Goal: Task Accomplishment & Management: Complete application form

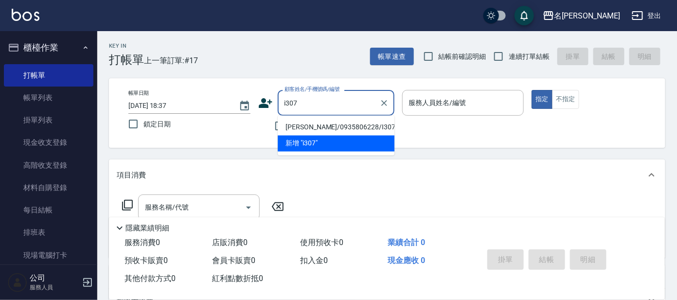
click at [316, 129] on li "[PERSON_NAME]/0935806228/I307" at bounding box center [336, 128] width 117 height 16
type input "[PERSON_NAME]/0935806228/I307"
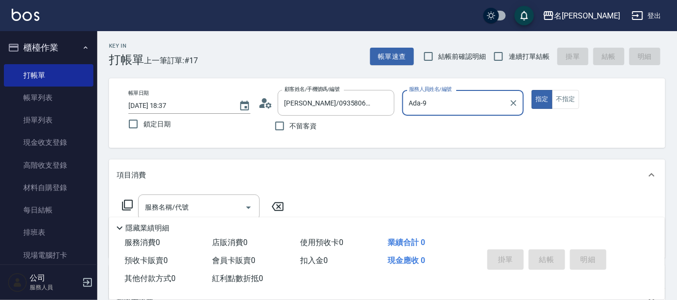
type input "Ada-9"
click at [130, 206] on icon at bounding box center [128, 205] width 12 height 12
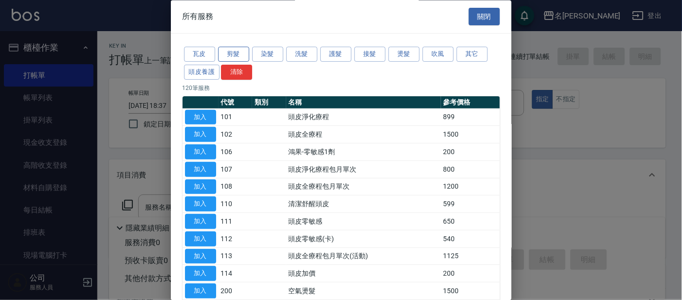
click at [226, 61] on button "剪髮" at bounding box center [233, 54] width 31 height 15
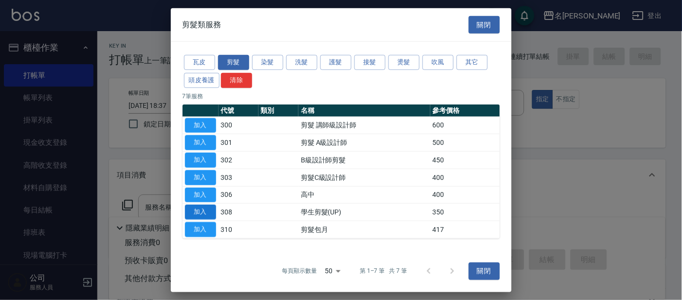
click at [197, 211] on button "加入" at bounding box center [200, 212] width 31 height 15
type input "學生剪髮(UP)(308)"
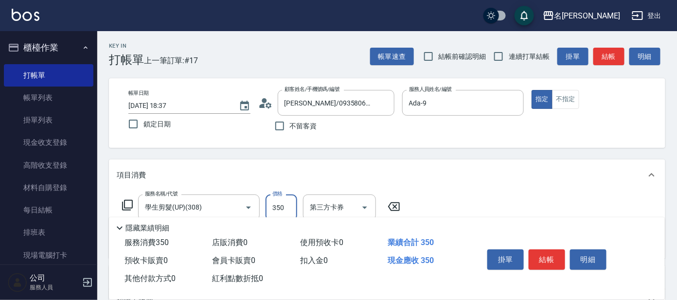
click at [281, 204] on input "350" at bounding box center [282, 208] width 32 height 26
type input "100"
click at [555, 265] on button "結帳" at bounding box center [547, 260] width 36 height 20
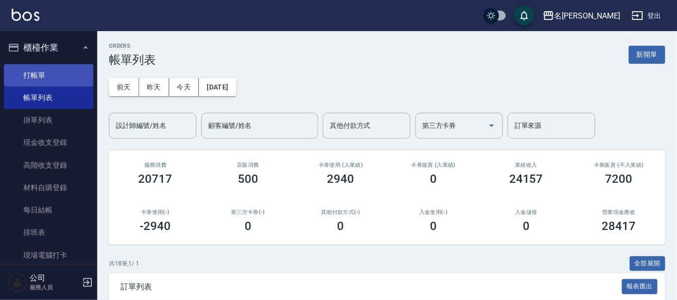
click at [30, 73] on link "打帳單" at bounding box center [49, 75] width 90 height 22
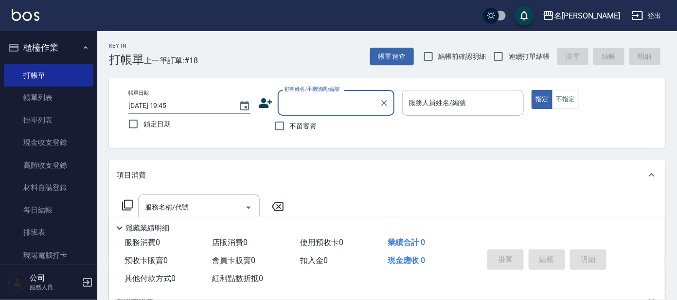
click at [308, 107] on input "顧客姓名/手機號碼/編號" at bounding box center [328, 102] width 93 height 17
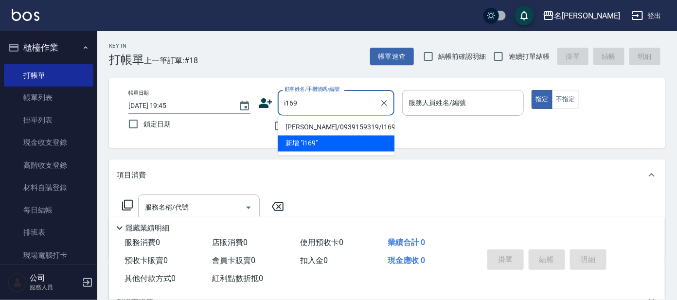
click at [324, 127] on li "[PERSON_NAME]/0939159319/I169" at bounding box center [336, 128] width 117 height 16
type input "[PERSON_NAME]/0939159319/I169"
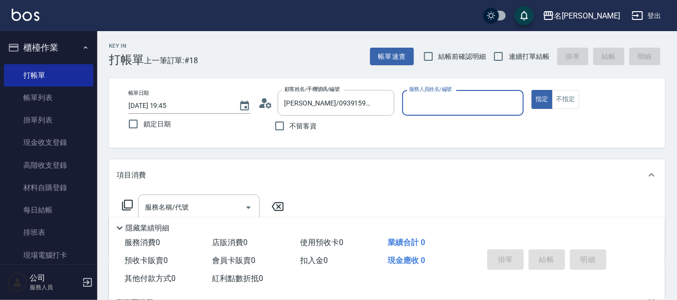
type input "Ada-9"
click at [126, 202] on icon at bounding box center [128, 205] width 12 height 12
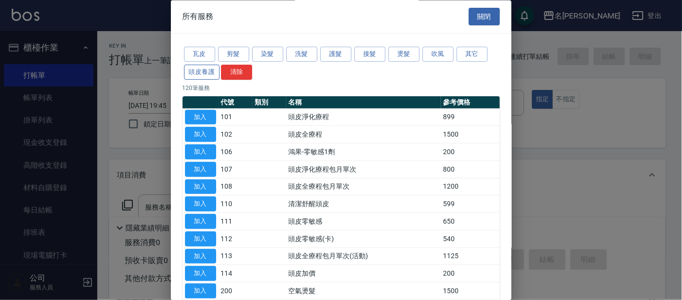
click at [206, 75] on button "頭皮養護" at bounding box center [202, 72] width 36 height 15
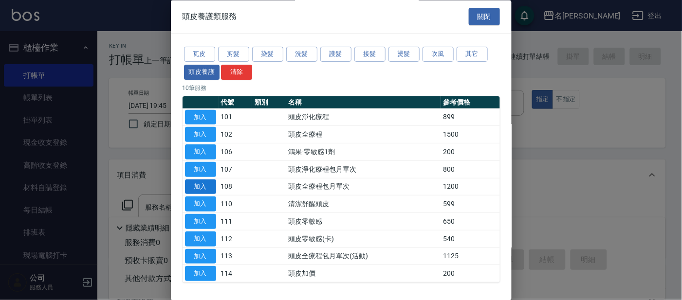
click at [206, 189] on button "加入" at bounding box center [200, 187] width 31 height 15
type input "頭皮全療程包月單次(108)"
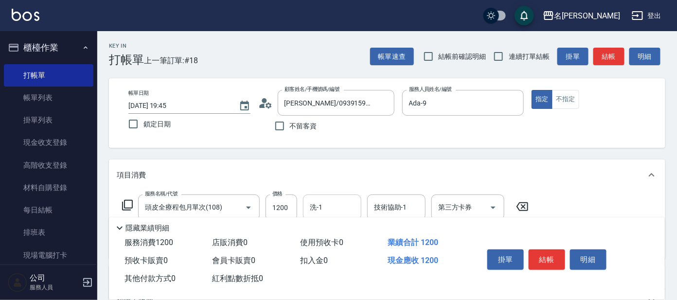
click at [336, 207] on input "洗-1" at bounding box center [332, 207] width 50 height 17
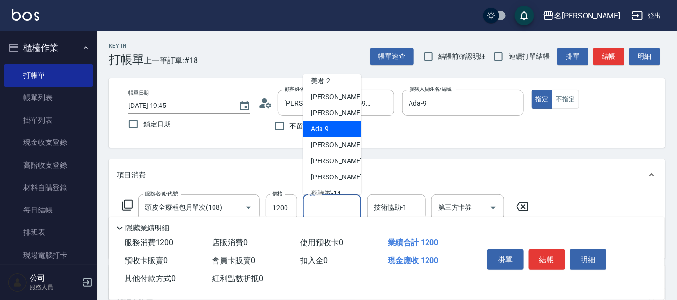
scroll to position [80, 0]
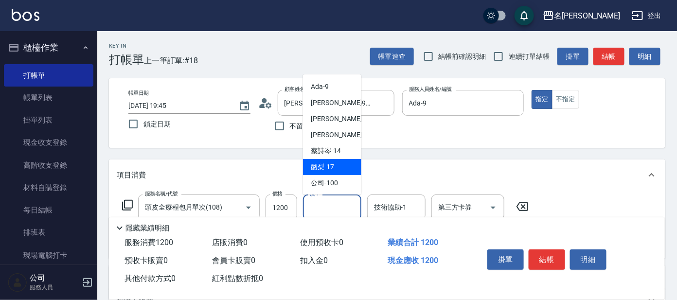
click at [335, 169] on div "酪梨 -17" at bounding box center [332, 167] width 58 height 16
type input "酪梨-17"
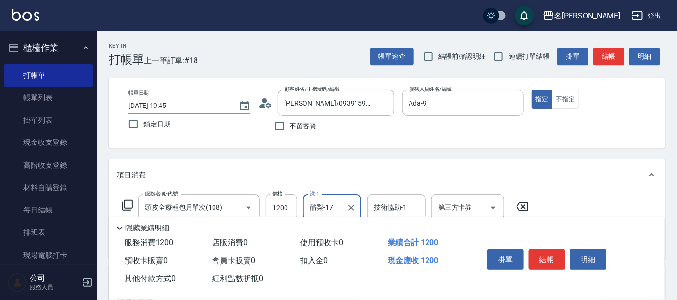
click at [389, 200] on input "技術協助-1" at bounding box center [397, 207] width 50 height 17
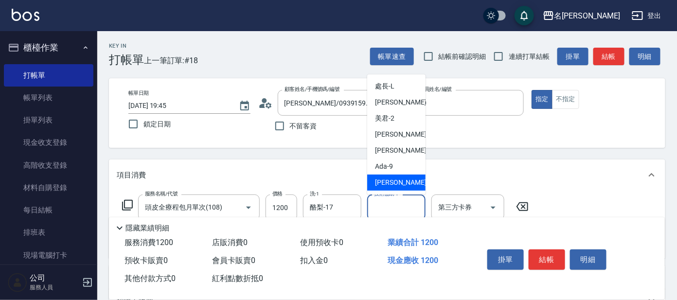
scroll to position [60, 0]
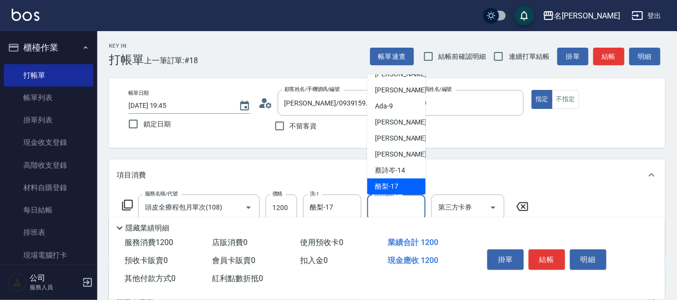
click at [390, 181] on span "酪梨 -17" at bounding box center [386, 186] width 23 height 10
type input "酪梨-17"
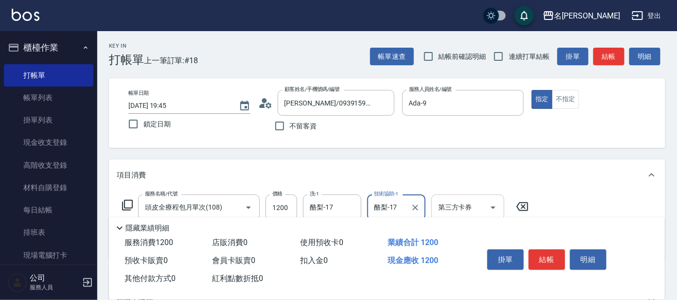
click at [451, 204] on div "第三方卡券 第三方卡券" at bounding box center [468, 208] width 73 height 26
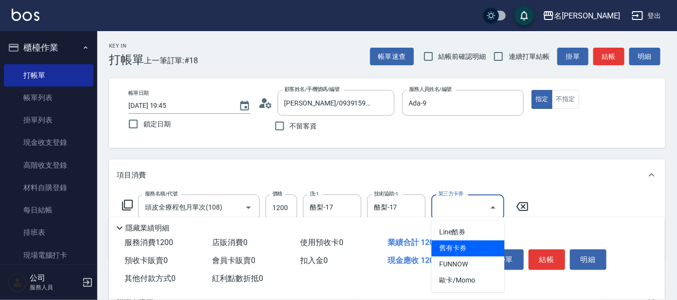
click at [470, 246] on span "舊有卡券" at bounding box center [468, 249] width 73 height 16
type input "舊有卡券"
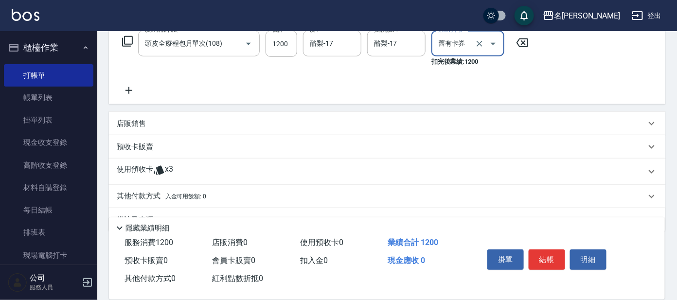
scroll to position [182, 0]
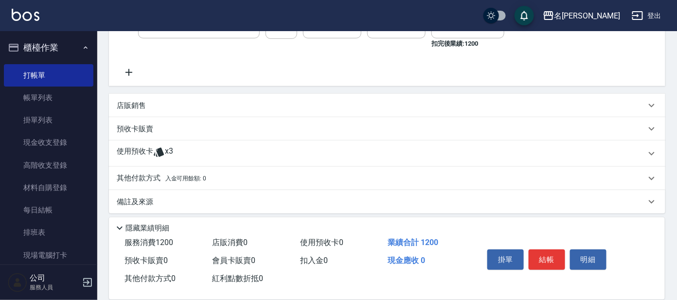
click at [232, 153] on div "使用預收卡 x3" at bounding box center [381, 153] width 529 height 15
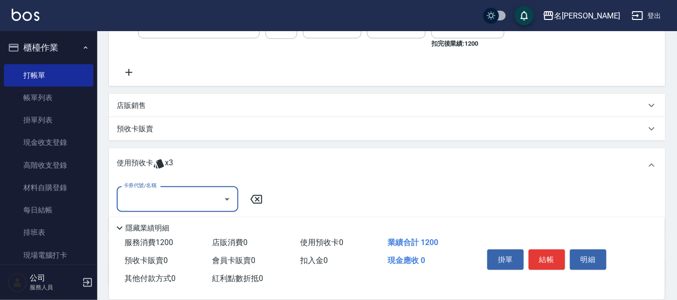
scroll to position [0, 0]
click at [211, 198] on input "卡券代號/名稱" at bounding box center [170, 199] width 98 height 17
click at [323, 180] on div "使用預收卡 x3" at bounding box center [387, 165] width 557 height 34
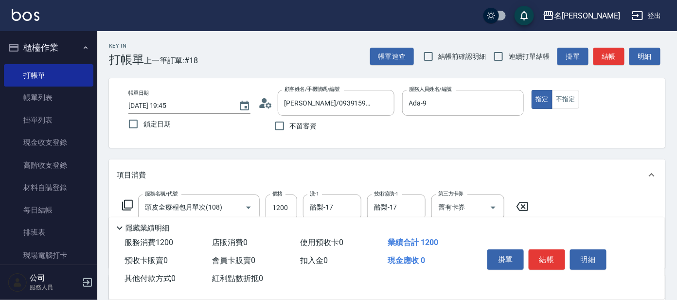
click at [128, 205] on icon at bounding box center [128, 205] width 12 height 12
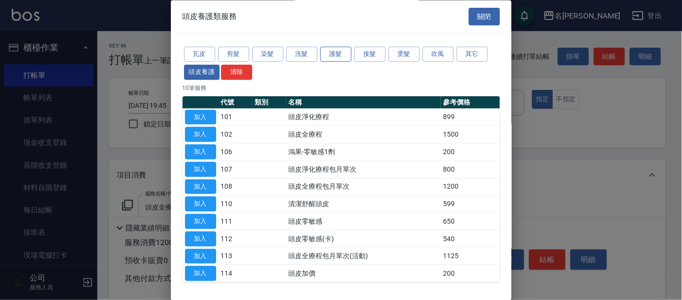
click at [342, 58] on button "護髮" at bounding box center [335, 54] width 31 height 15
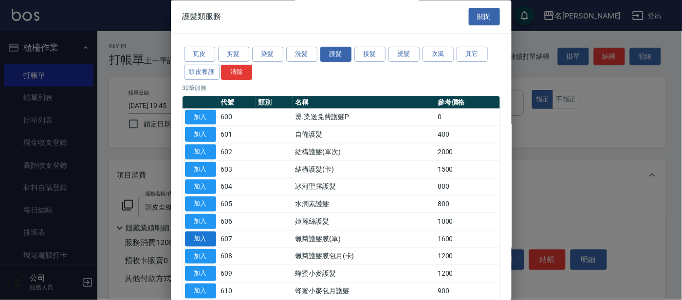
click at [197, 236] on button "加入" at bounding box center [200, 239] width 31 height 15
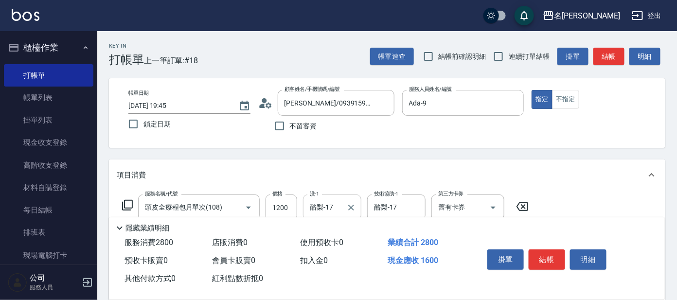
scroll to position [60, 0]
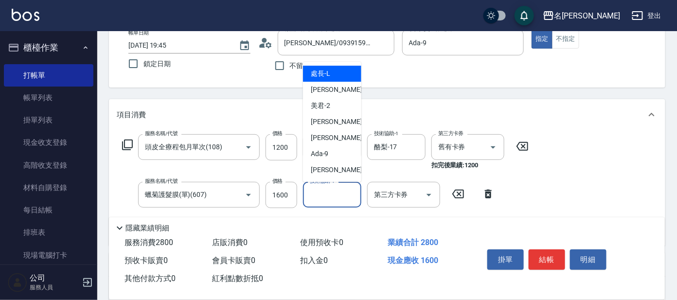
click at [327, 194] on input "技術協助-1" at bounding box center [332, 194] width 50 height 17
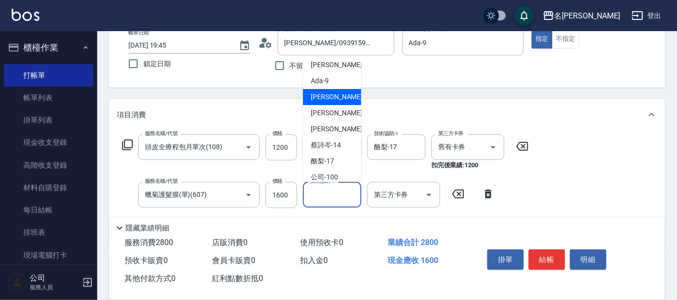
scroll to position [80, 0]
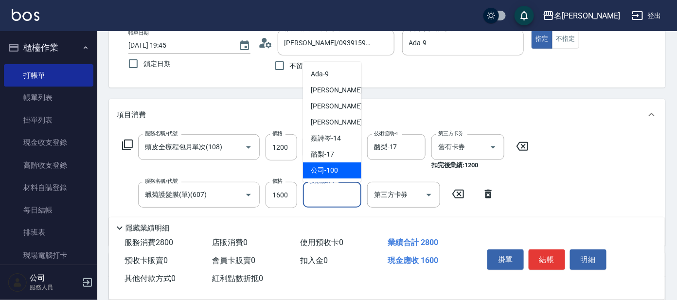
click at [327, 164] on div "公司 -100" at bounding box center [332, 170] width 58 height 16
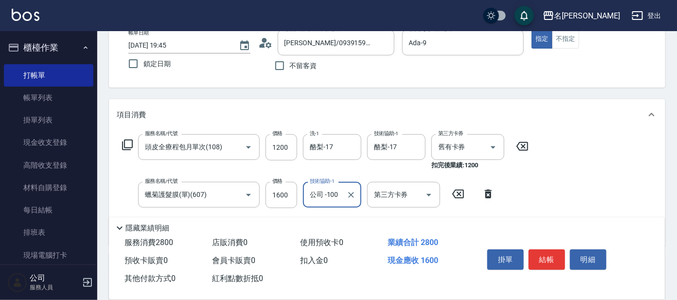
click at [334, 190] on input "公司 -100" at bounding box center [324, 194] width 35 height 17
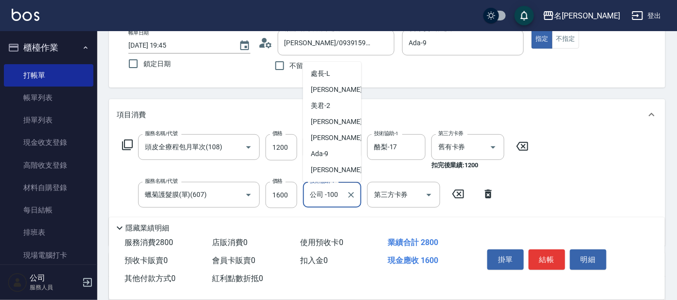
scroll to position [76, 0]
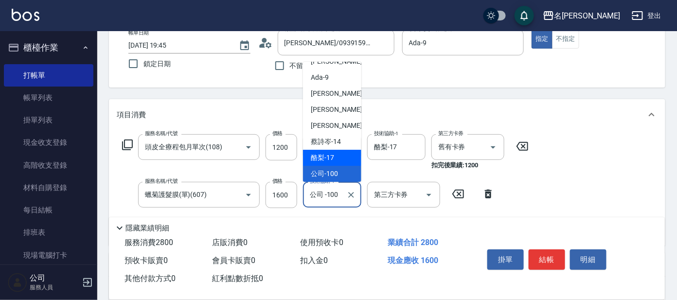
click at [335, 160] on div "酪梨 -17" at bounding box center [332, 158] width 58 height 16
type input "酪梨-17"
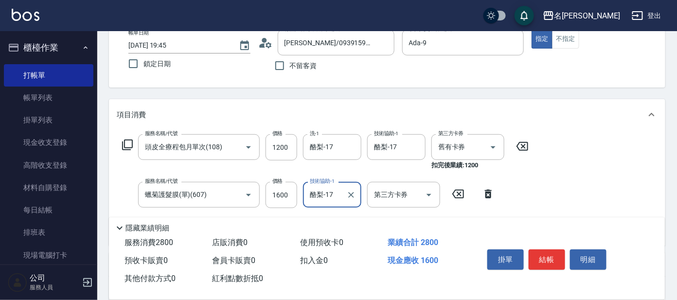
click at [548, 256] on button "結帳" at bounding box center [547, 260] width 36 height 20
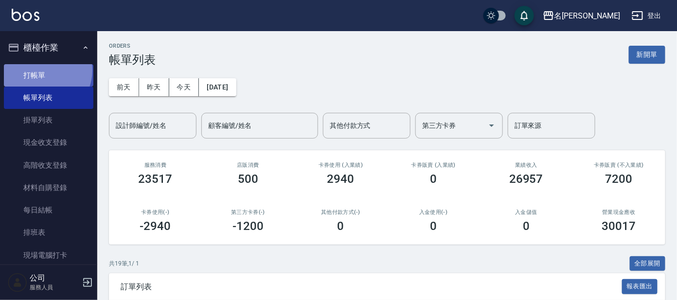
click at [41, 70] on link "打帳單" at bounding box center [49, 75] width 90 height 22
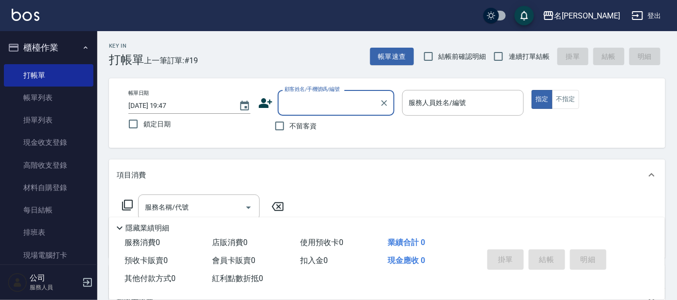
click at [338, 115] on div "顧客姓名/手機號碼/編號" at bounding box center [336, 103] width 117 height 26
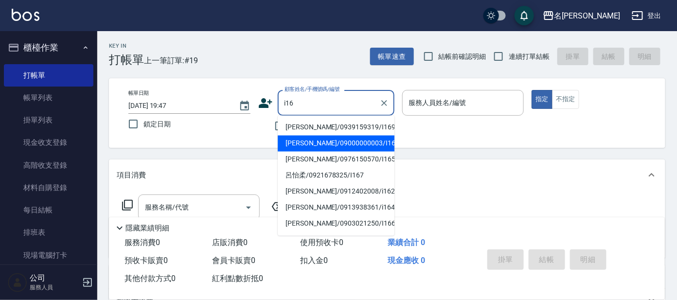
click at [306, 150] on li "[PERSON_NAME]/09000000003/I16" at bounding box center [336, 144] width 117 height 16
type input "[PERSON_NAME]/09000000003/I16"
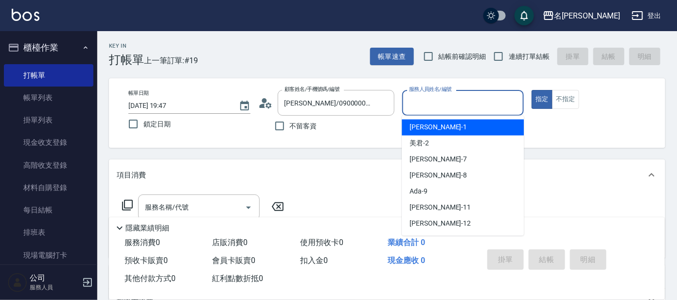
click at [469, 98] on input "服務人員姓名/編號" at bounding box center [463, 102] width 113 height 17
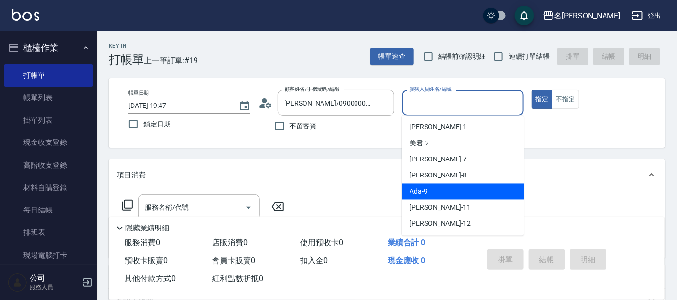
click at [434, 191] on div "Ada -9" at bounding box center [463, 192] width 122 height 16
type input "Ada-9"
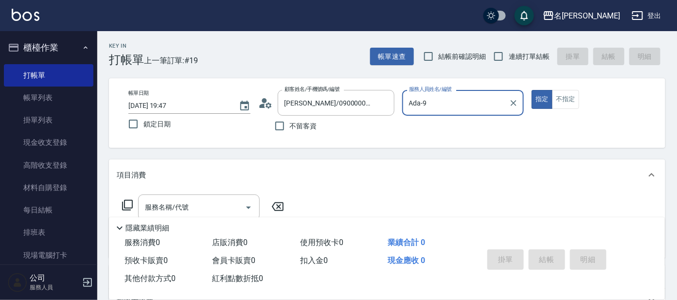
click at [126, 205] on icon at bounding box center [128, 205] width 12 height 12
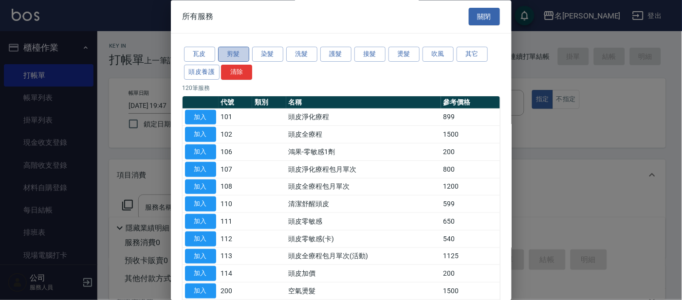
click at [226, 52] on button "剪髮" at bounding box center [233, 54] width 31 height 15
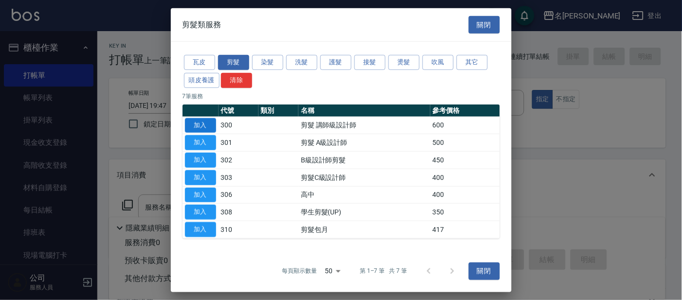
click at [204, 124] on button "加入" at bounding box center [200, 125] width 31 height 15
type input "剪髮 講師級設計師(300)"
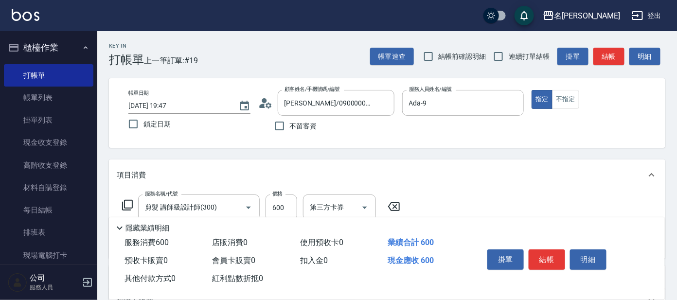
click at [543, 253] on button "結帳" at bounding box center [547, 260] width 36 height 20
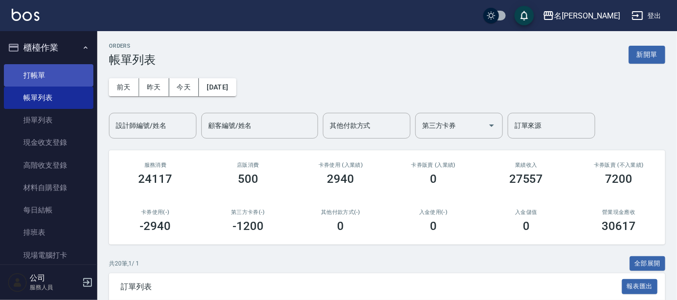
click at [40, 77] on link "打帳單" at bounding box center [49, 75] width 90 height 22
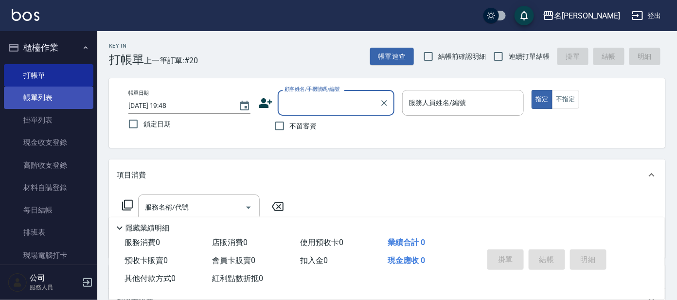
click at [38, 99] on link "帳單列表" at bounding box center [49, 98] width 90 height 22
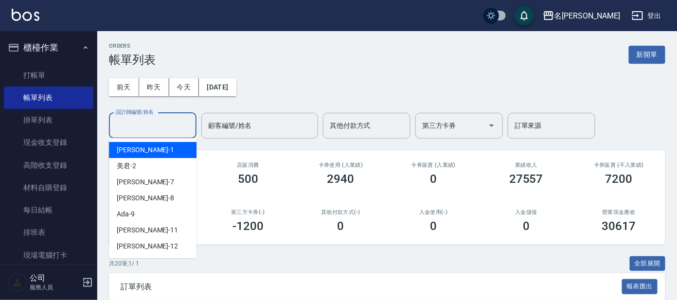
click at [162, 125] on input "設計師編號/姓名" at bounding box center [152, 125] width 79 height 17
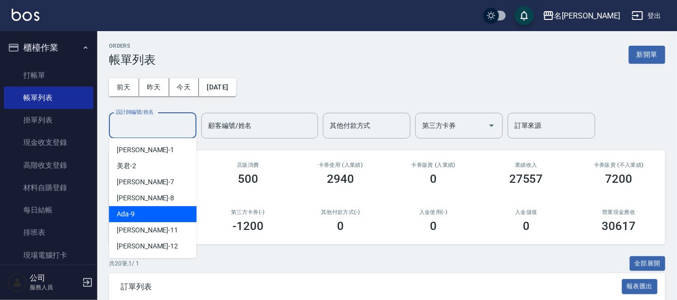
click at [153, 214] on div "Ada -9" at bounding box center [153, 214] width 88 height 16
type input "Ada-9"
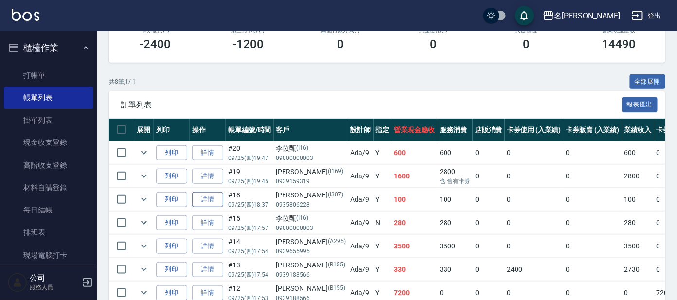
scroll to position [243, 0]
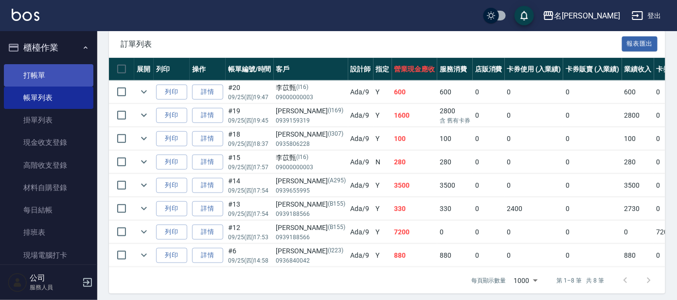
click at [36, 75] on link "打帳單" at bounding box center [49, 75] width 90 height 22
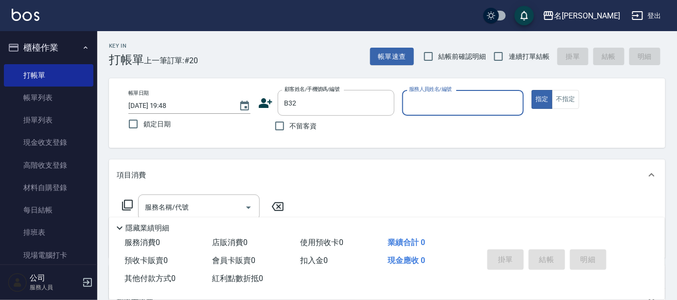
type input "[PERSON_NAME]/0938324515/B32"
type input "美君-2"
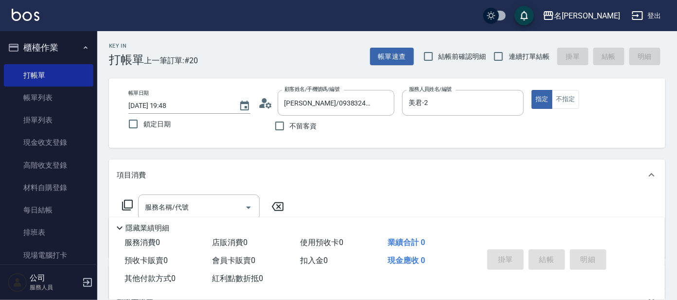
click at [191, 217] on div "隱藏業績明細" at bounding box center [387, 225] width 556 height 17
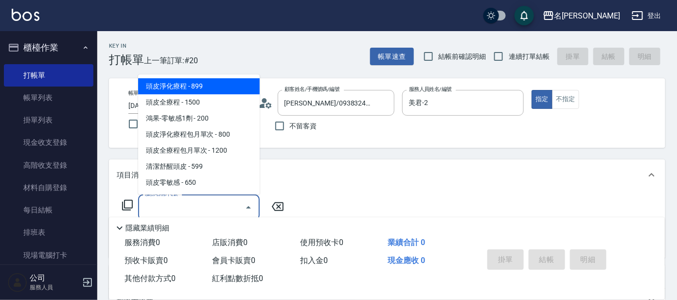
click at [205, 209] on input "服務名稱/代號" at bounding box center [192, 207] width 98 height 17
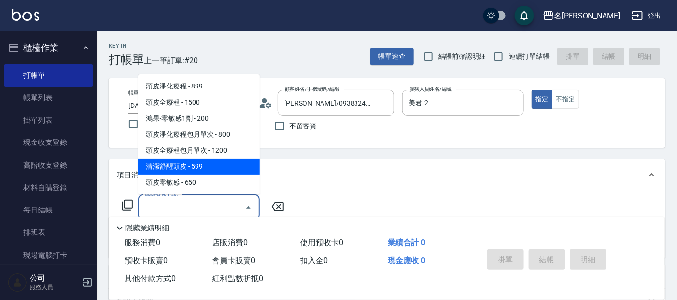
click at [187, 166] on span "清潔舒醒頭皮 - 599" at bounding box center [199, 167] width 122 height 16
type input "清潔舒醒頭皮(110)"
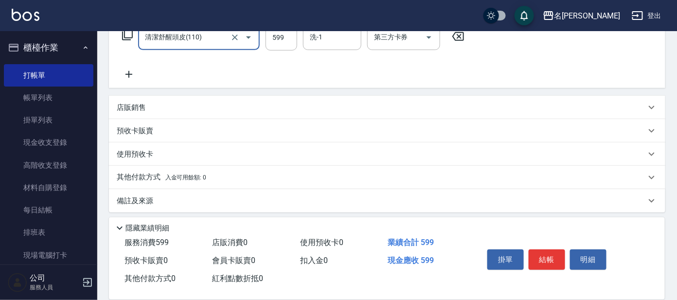
scroll to position [174, 0]
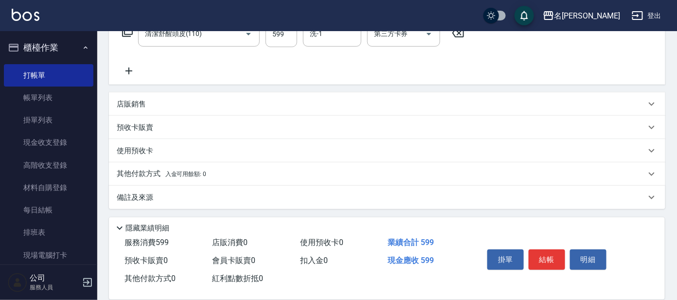
click at [129, 70] on icon at bounding box center [129, 71] width 24 height 12
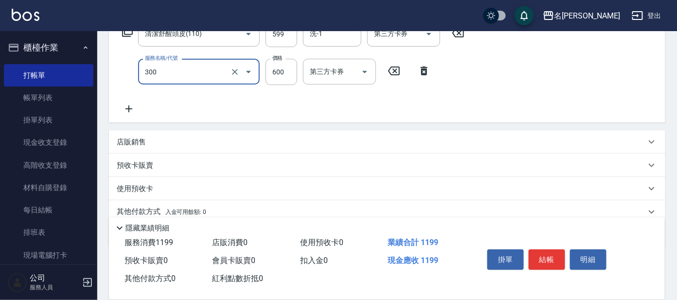
type input "剪髮 講師級設計師(300)"
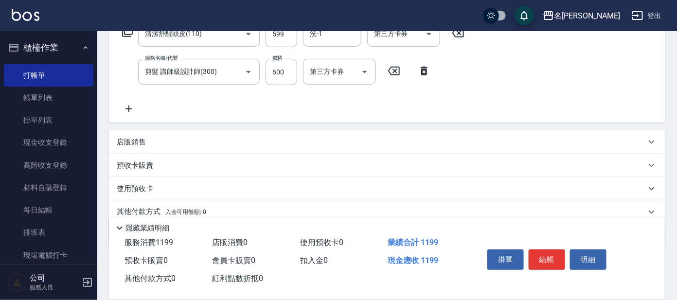
click at [133, 107] on icon at bounding box center [129, 109] width 24 height 12
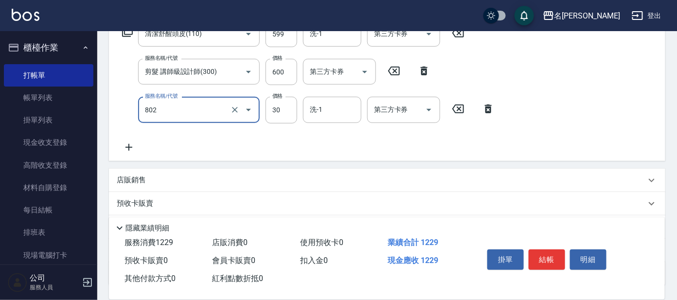
type input "[PERSON_NAME](802)"
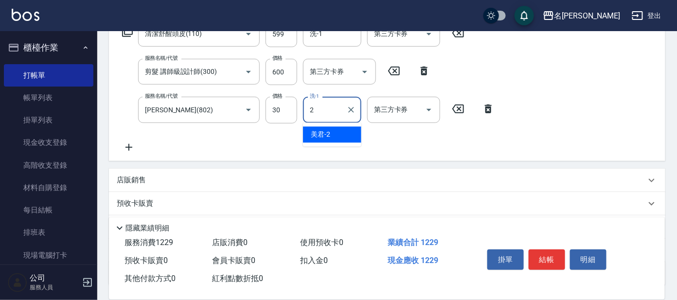
type input "美君-2"
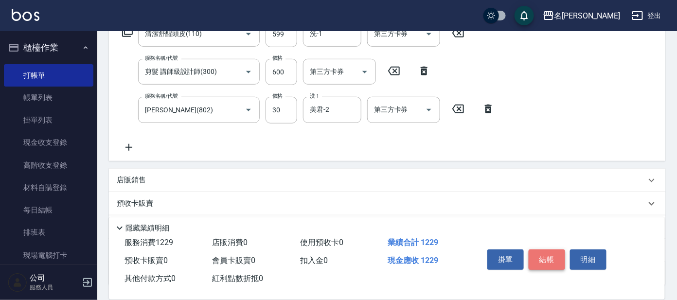
click at [547, 255] on button "結帳" at bounding box center [547, 260] width 36 height 20
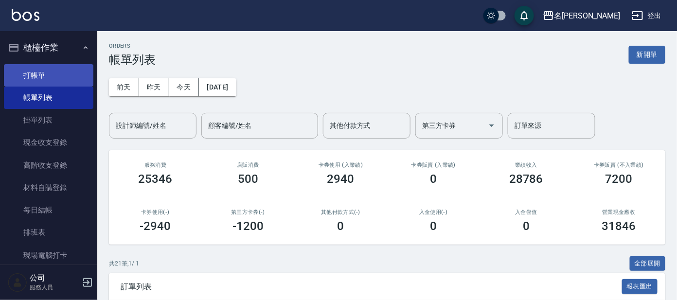
click at [39, 75] on link "打帳單" at bounding box center [49, 75] width 90 height 22
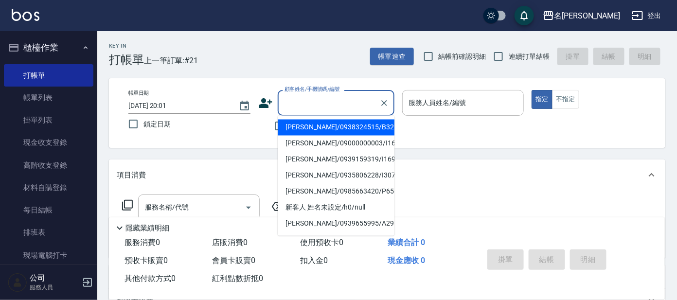
click at [309, 107] on input "顧客姓名/手機號碼/編號" at bounding box center [328, 102] width 93 height 17
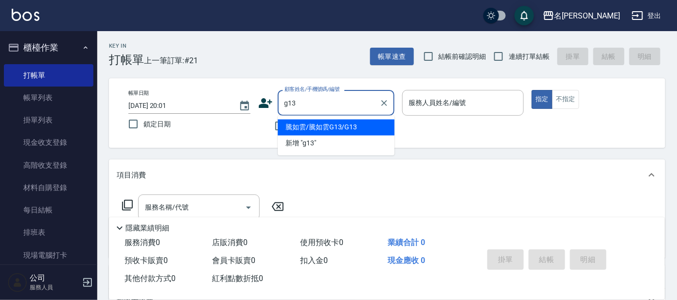
type input "騰如雲/騰如雲G13/G13"
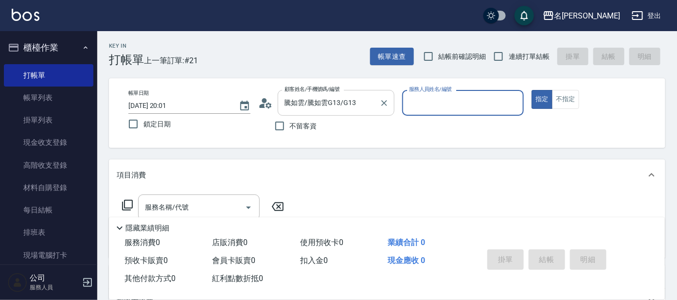
type input "[PERSON_NAME]-7"
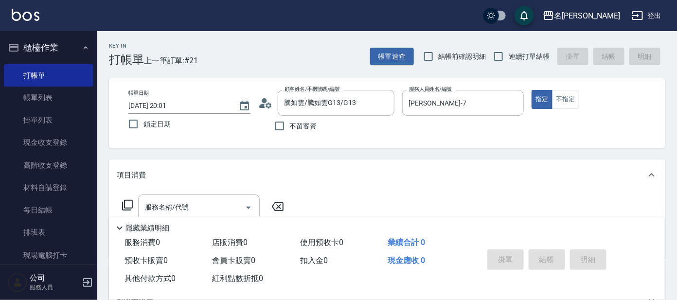
click at [128, 203] on icon at bounding box center [128, 205] width 12 height 12
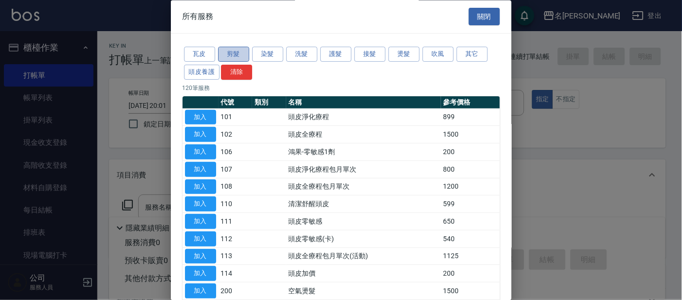
click at [232, 54] on button "剪髮" at bounding box center [233, 54] width 31 height 15
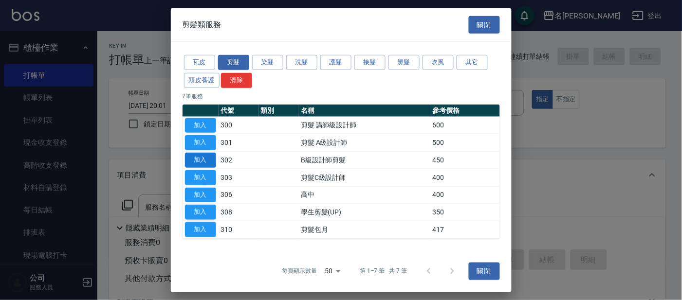
click at [199, 160] on button "加入" at bounding box center [200, 160] width 31 height 15
type input "B級設計師剪髮(302)"
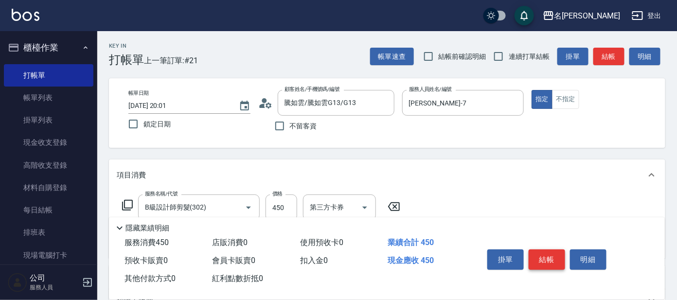
click at [547, 259] on button "結帳" at bounding box center [547, 260] width 36 height 20
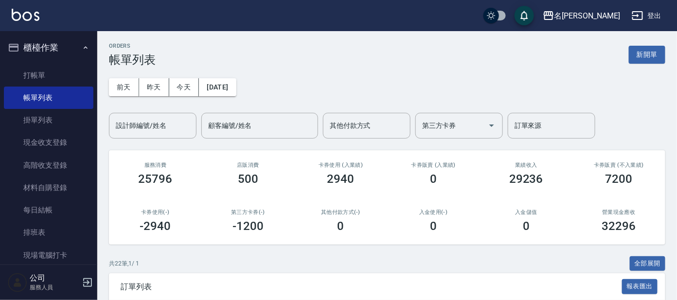
scroll to position [263, 0]
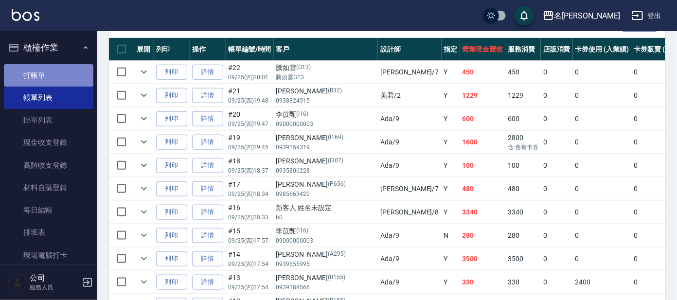
click at [50, 75] on link "打帳單" at bounding box center [49, 75] width 90 height 22
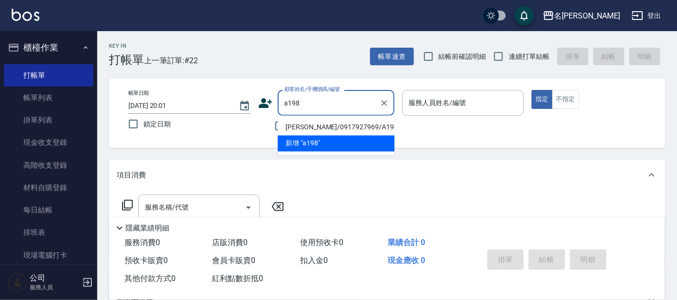
type input "[PERSON_NAME]/0917927969/A198"
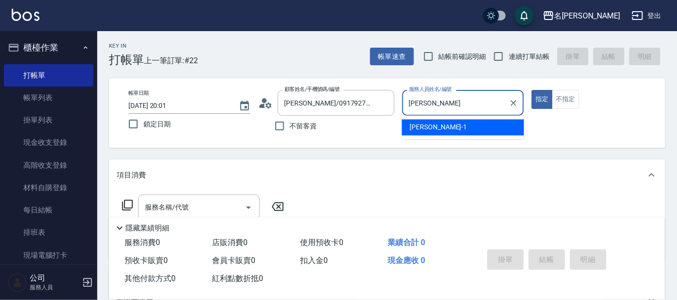
type input "宥"
type input "[PERSON_NAME]-8"
type button "true"
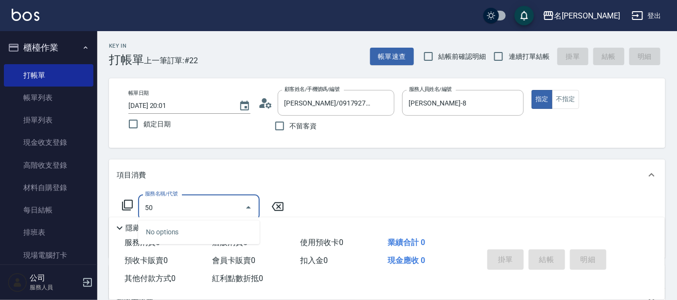
type input "501"
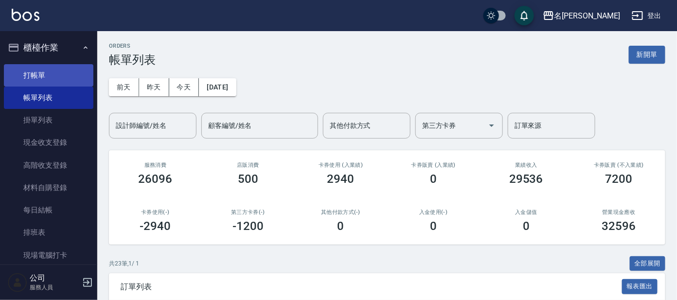
click at [37, 76] on link "打帳單" at bounding box center [49, 75] width 90 height 22
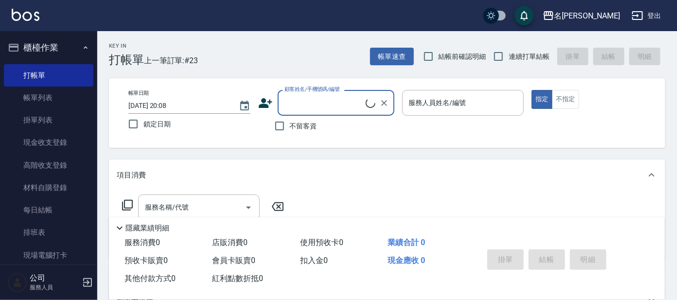
click at [323, 102] on input "顧客姓名/手機號碼/編號" at bounding box center [324, 102] width 84 height 17
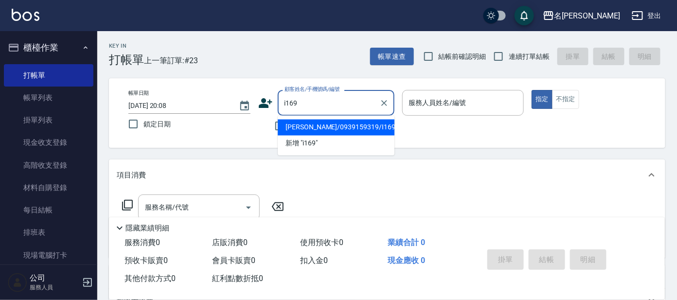
click at [332, 125] on li "[PERSON_NAME]/0939159319/I169" at bounding box center [336, 128] width 117 height 16
type input "[PERSON_NAME]/0939159319/I169"
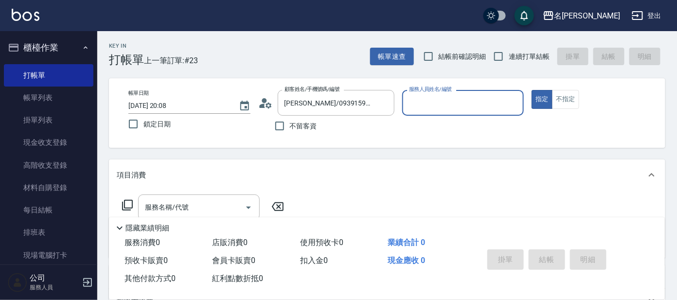
type input "Ada-9"
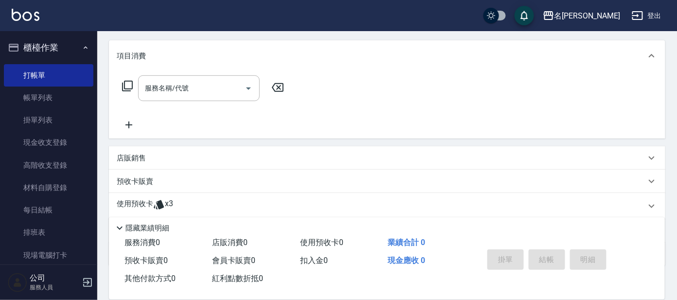
scroll to position [121, 0]
click at [133, 183] on p "預收卡販賣" at bounding box center [135, 180] width 36 height 10
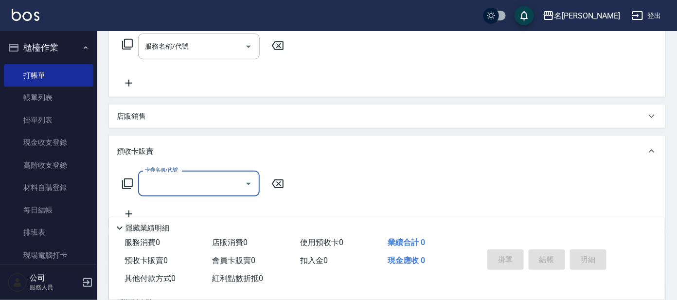
scroll to position [182, 0]
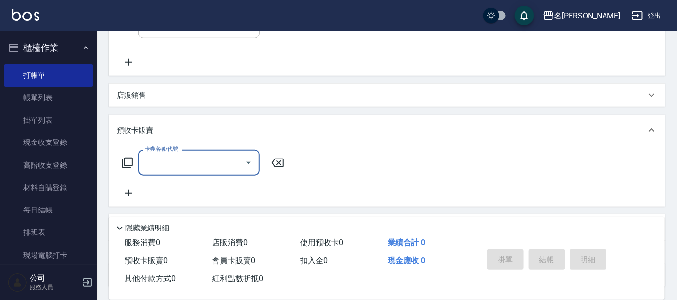
click at [193, 167] on input "卡券名稱/代號" at bounding box center [192, 162] width 98 height 17
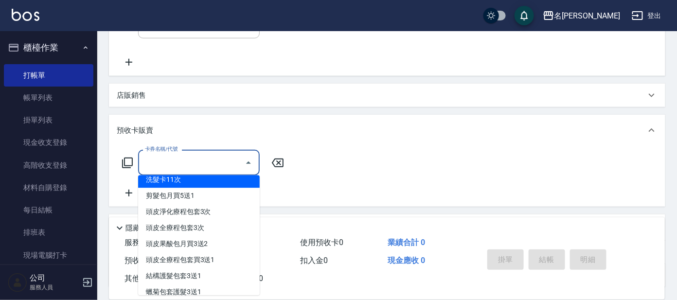
scroll to position [60, 0]
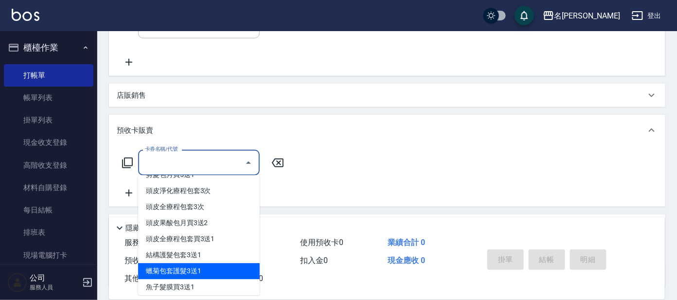
click at [208, 269] on span "蠟菊包套護髮3送1" at bounding box center [199, 272] width 122 height 16
type input "蠟菊包套護髮3送1(997)"
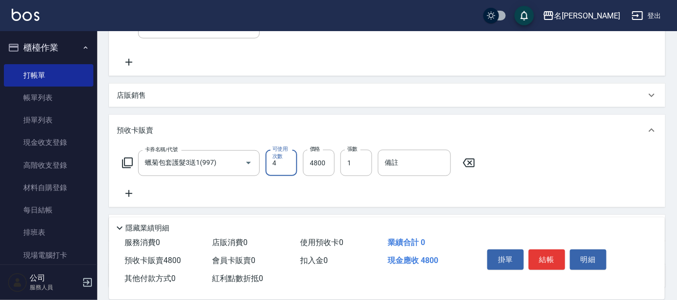
click at [554, 257] on button "結帳" at bounding box center [547, 260] width 36 height 20
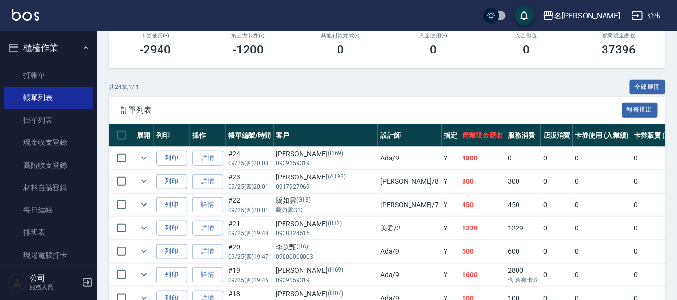
scroll to position [182, 0]
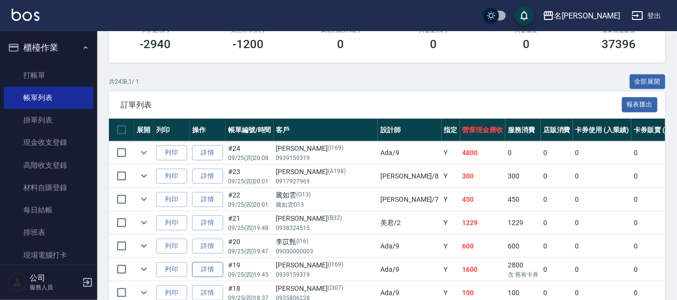
click at [212, 267] on link "詳情" at bounding box center [207, 269] width 31 height 15
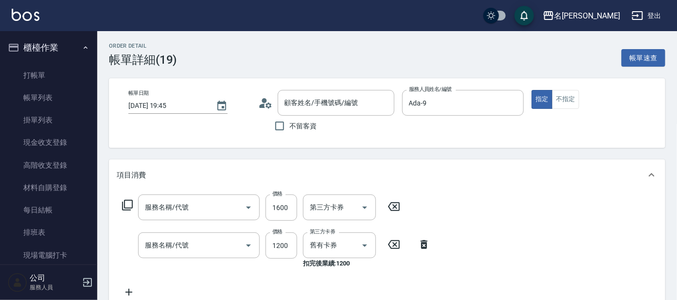
type input "[DATE] 19:45"
type input "Ada-9"
type input "蠟菊護髮膜(單)(607)"
type input "頭皮全療程包月單次(108)"
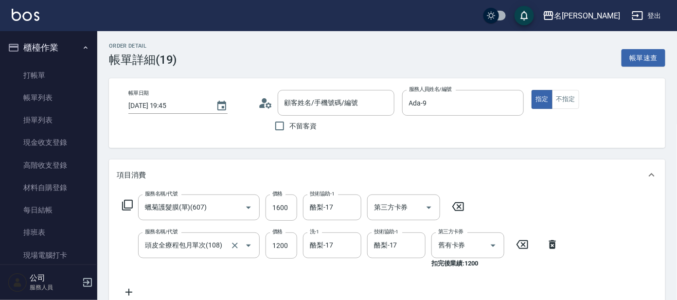
type input "[PERSON_NAME]/0939159319/I169"
click at [460, 206] on icon at bounding box center [458, 206] width 12 height 9
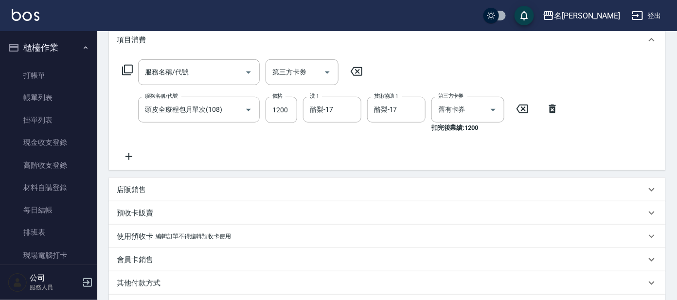
scroll to position [73, 0]
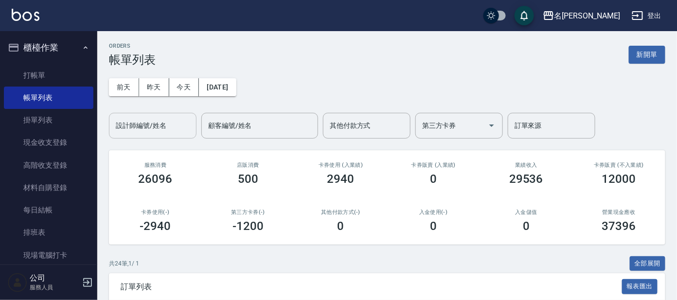
click at [136, 127] on input "設計師編號/姓名" at bounding box center [152, 125] width 79 height 17
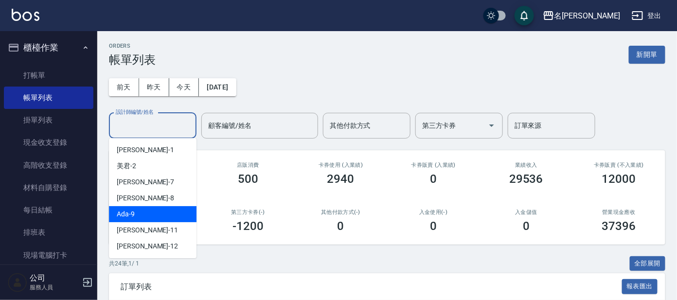
click at [148, 211] on div "Ada -9" at bounding box center [153, 214] width 88 height 16
type input "Ada-9"
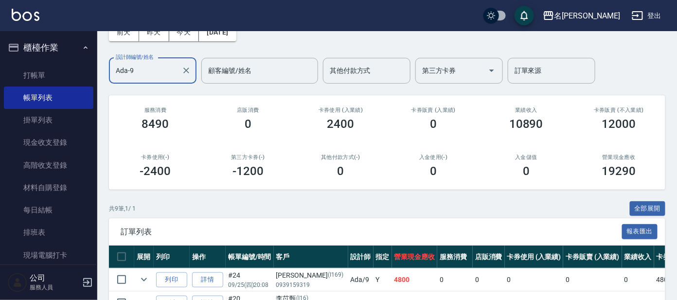
scroll to position [121, 0]
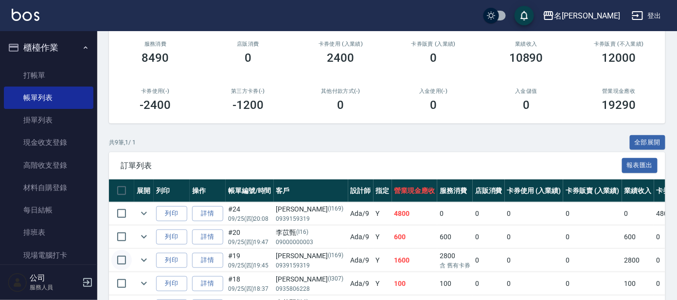
click at [119, 257] on input "checkbox" at bounding box center [121, 260] width 20 height 20
checkbox input "true"
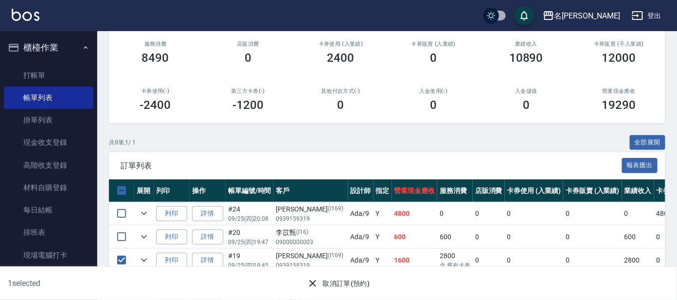
click at [326, 288] on button "取消訂單(預約)" at bounding box center [338, 284] width 71 height 18
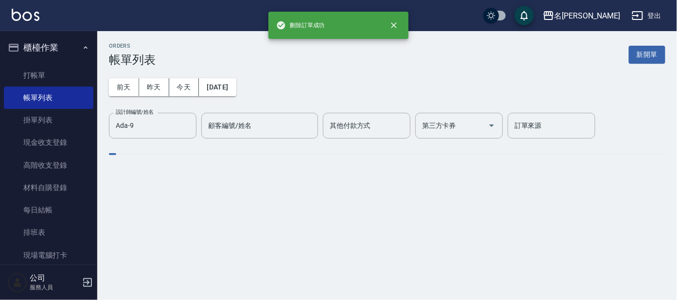
scroll to position [0, 0]
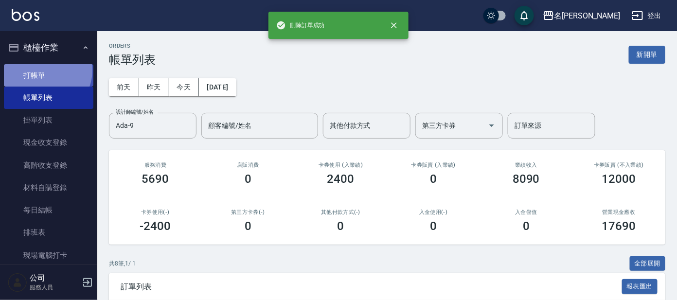
click at [45, 70] on link "打帳單" at bounding box center [49, 75] width 90 height 22
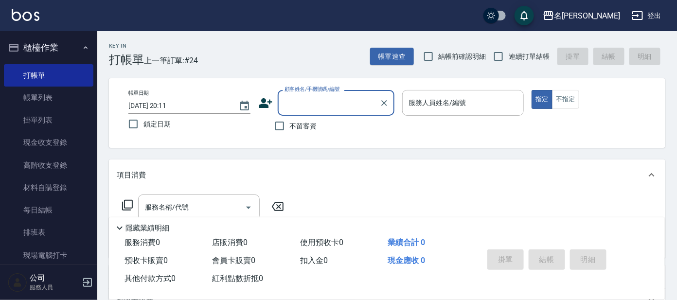
click at [297, 106] on input "顧客姓名/手機號碼/編號" at bounding box center [328, 102] width 93 height 17
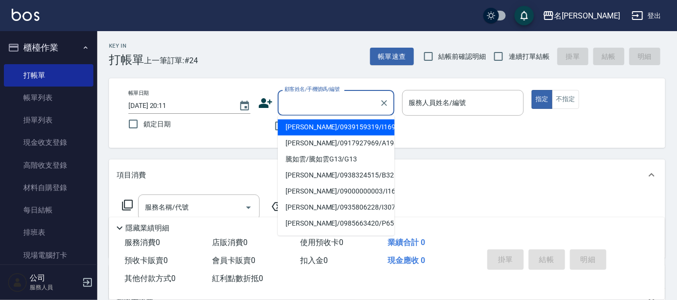
click at [376, 120] on li "[PERSON_NAME]/0939159319/I169" at bounding box center [336, 128] width 117 height 16
type input "[PERSON_NAME]/0939159319/I169"
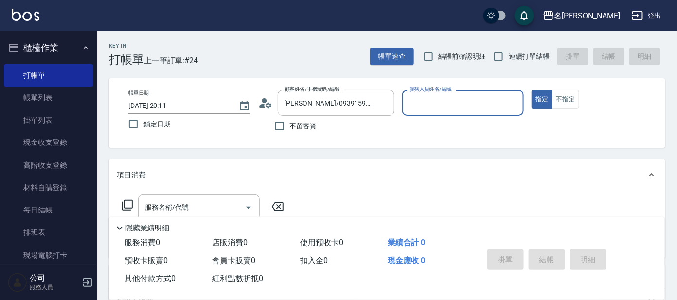
type input "Ada-9"
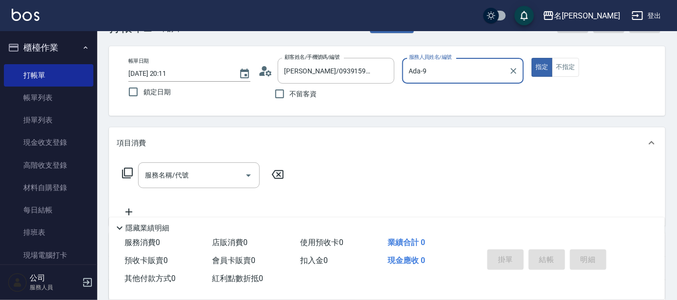
scroll to position [176, 0]
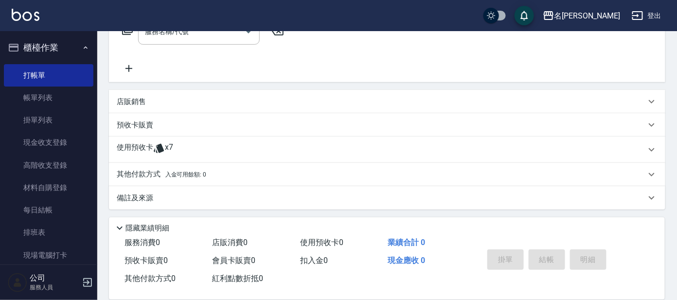
click at [166, 147] on span "x7" at bounding box center [169, 150] width 8 height 15
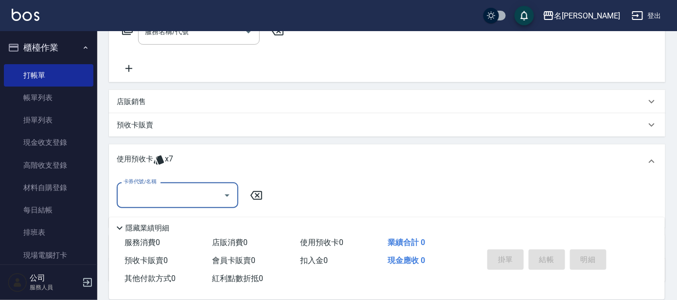
scroll to position [0, 0]
click at [188, 192] on input "卡券代號/名稱" at bounding box center [170, 195] width 98 height 17
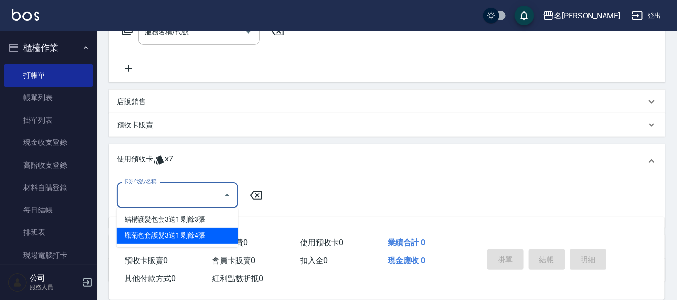
click at [162, 235] on div "蠟菊包套護髮3送1 剩餘4張" at bounding box center [178, 236] width 122 height 16
type input "蠟菊包套護髮3送1"
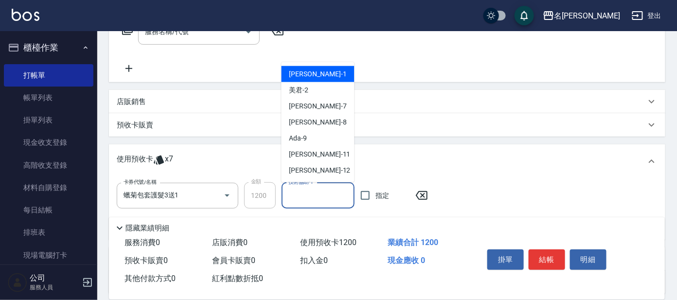
click at [299, 200] on input "技術協助-1" at bounding box center [318, 195] width 64 height 17
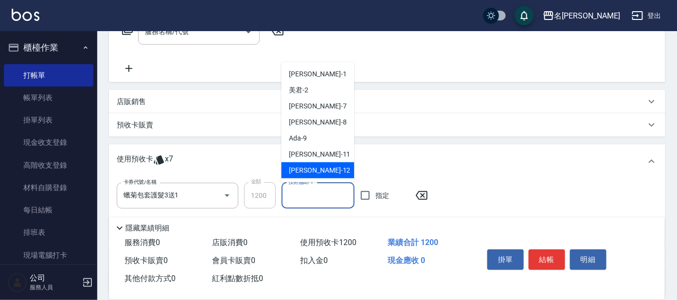
scroll to position [60, 0]
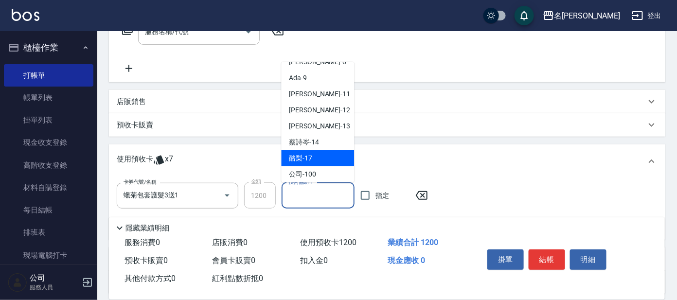
click at [318, 157] on div "酪梨 -17" at bounding box center [318, 158] width 73 height 16
type input "酪梨-17"
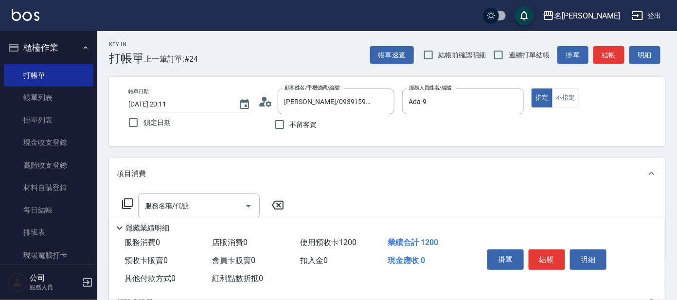
scroll to position [0, 0]
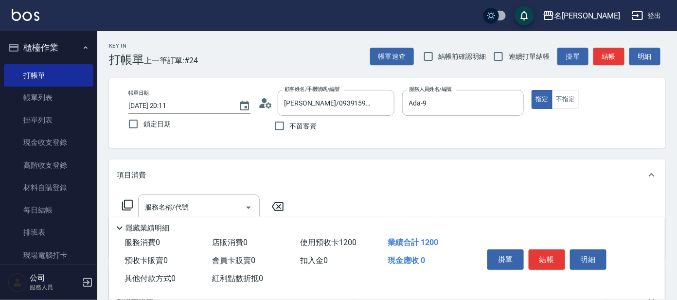
click at [128, 203] on icon at bounding box center [128, 205] width 12 height 12
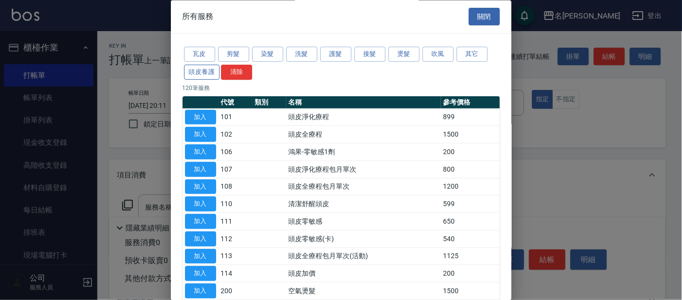
click at [204, 75] on button "頭皮養護" at bounding box center [202, 72] width 36 height 15
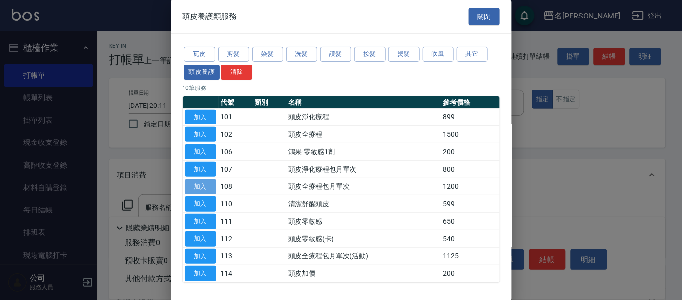
click at [211, 188] on button "加入" at bounding box center [200, 187] width 31 height 15
type input "頭皮全療程包月單次(108)"
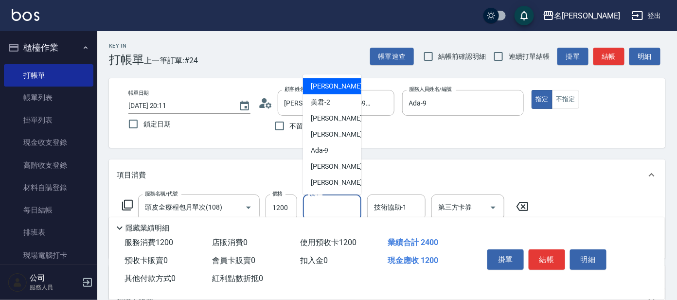
click at [333, 211] on input "洗-1" at bounding box center [332, 207] width 50 height 17
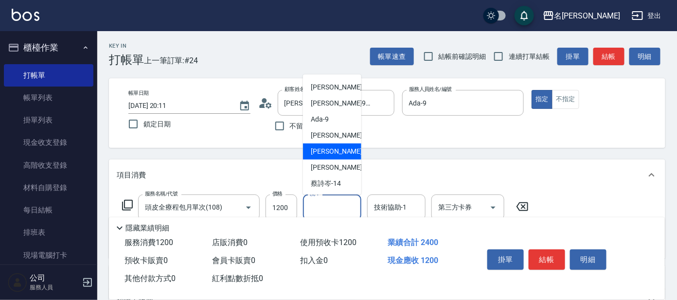
scroll to position [60, 0]
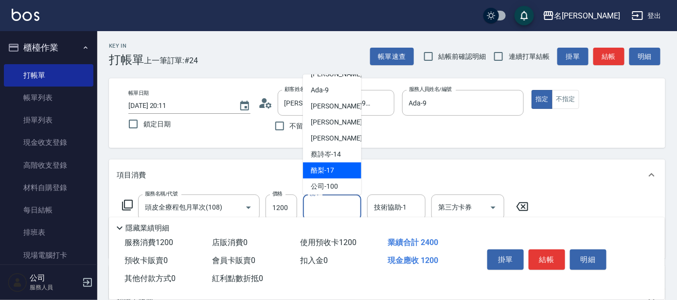
click at [329, 167] on span "酪梨 -17" at bounding box center [322, 170] width 23 height 10
type input "酪梨-17"
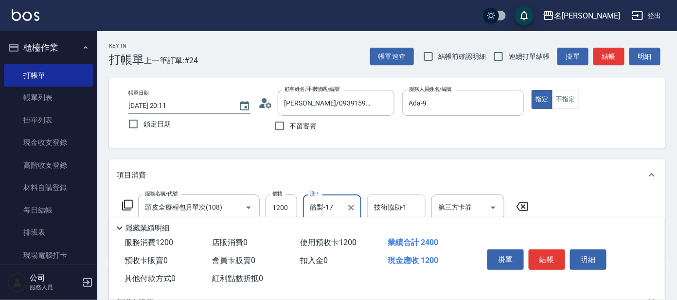
click at [391, 205] on div "技術協助-1 技術協助-1" at bounding box center [396, 208] width 58 height 26
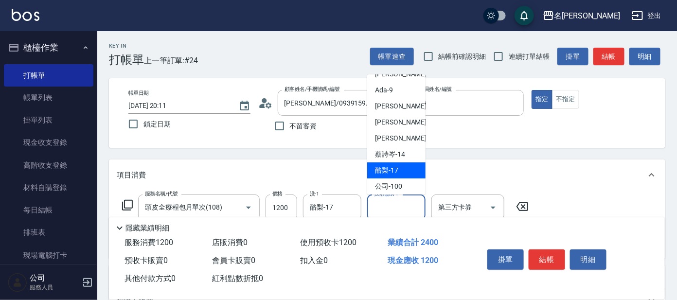
click at [386, 172] on span "酪梨 -17" at bounding box center [386, 170] width 23 height 10
type input "酪梨-17"
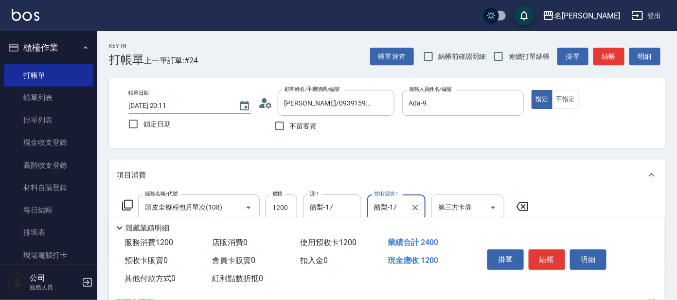
click at [447, 205] on div "第三方卡券 第三方卡券" at bounding box center [468, 208] width 73 height 26
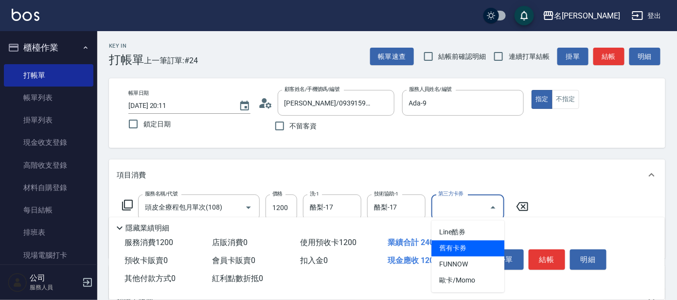
click at [460, 249] on span "舊有卡券" at bounding box center [468, 249] width 73 height 16
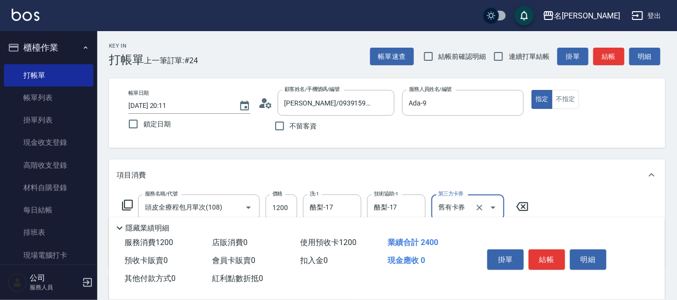
type input "舊有卡券"
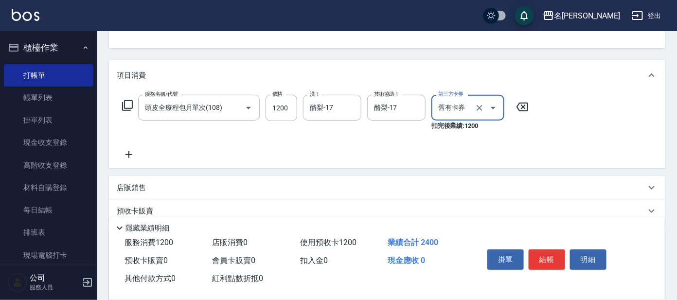
scroll to position [121, 0]
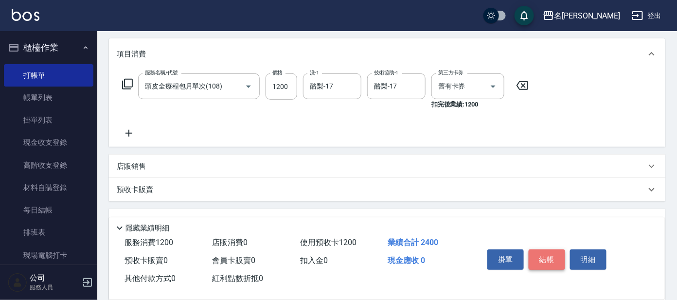
click at [553, 254] on button "結帳" at bounding box center [547, 260] width 36 height 20
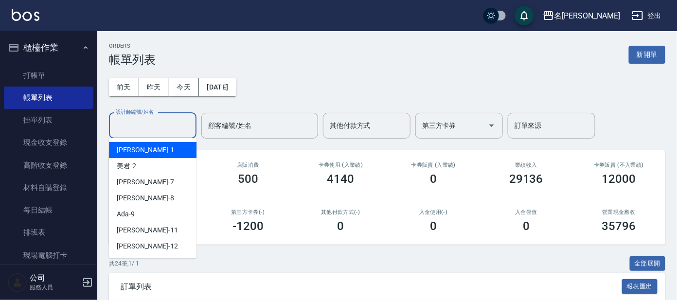
click at [160, 128] on input "設計師編號/姓名" at bounding box center [152, 125] width 79 height 17
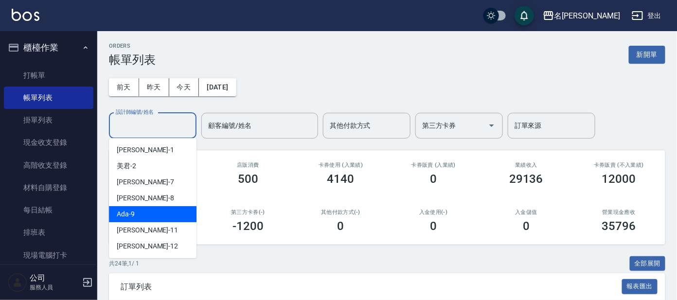
click at [155, 212] on div "Ada -9" at bounding box center [153, 214] width 88 height 16
type input "Ada-9"
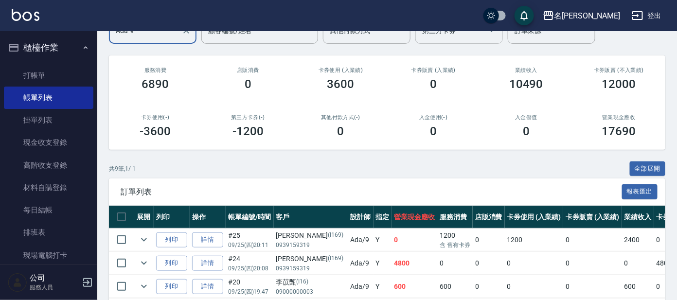
scroll to position [121, 0]
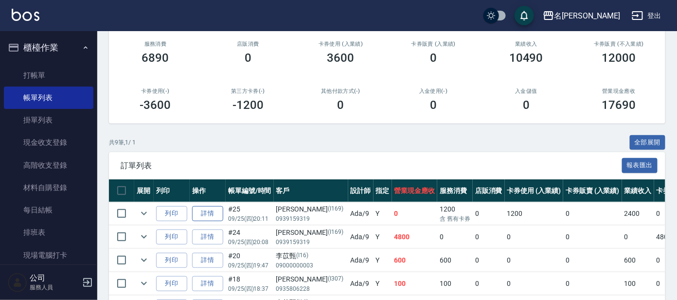
click at [210, 206] on link "詳情" at bounding box center [207, 213] width 31 height 15
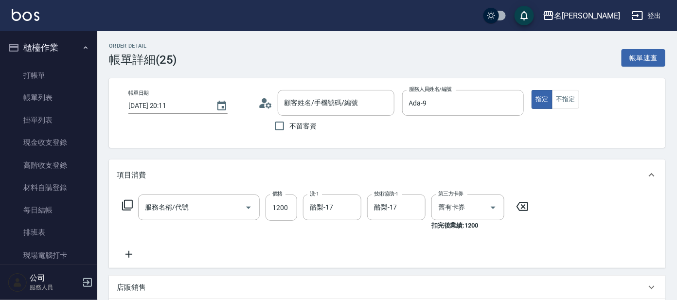
type input "[DATE] 20:11"
type input "Ada-9"
type input "頭皮全療程包月單次(108)"
type input "[PERSON_NAME]/0939159319/I169"
type input "蠟菊包套護髮3送1(1/1)"
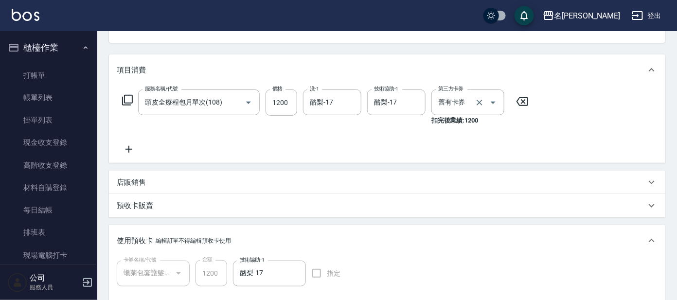
scroll to position [291, 0]
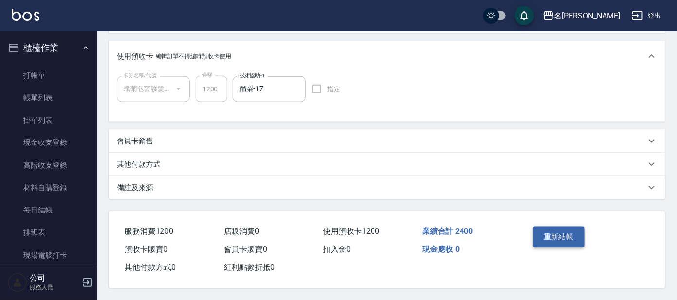
click at [547, 236] on button "重新結帳" at bounding box center [559, 237] width 52 height 20
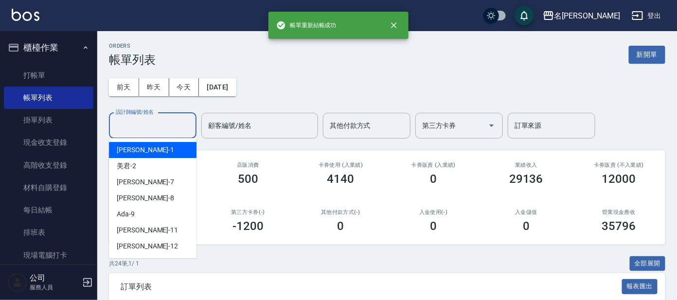
click at [159, 126] on input "設計師編號/姓名" at bounding box center [152, 125] width 79 height 17
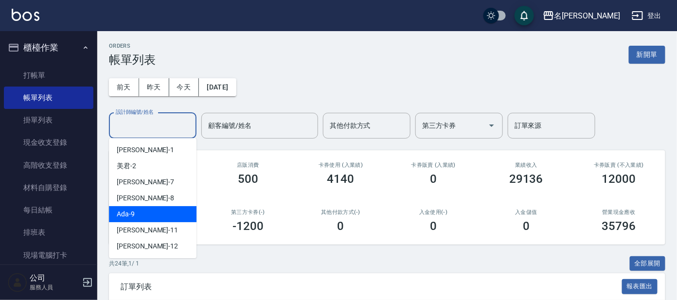
click at [165, 212] on div "Ada -9" at bounding box center [153, 214] width 88 height 16
type input "Ada-9"
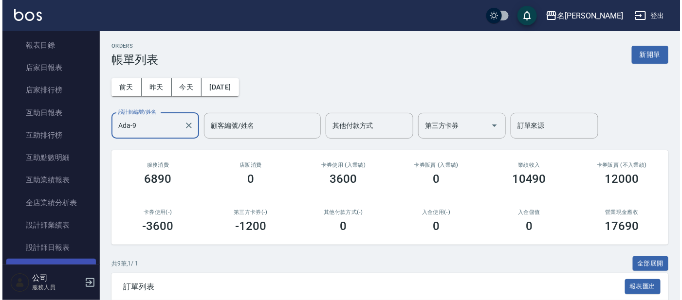
scroll to position [364, 0]
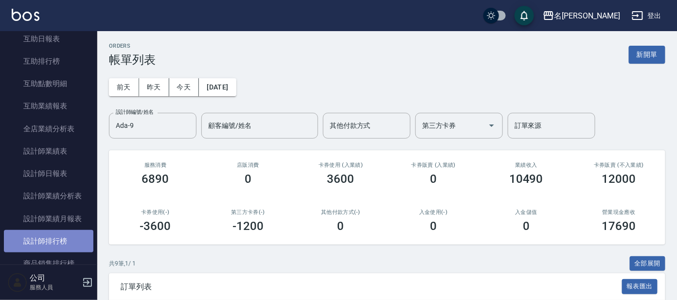
click at [61, 232] on link "設計師排行榜" at bounding box center [49, 241] width 90 height 22
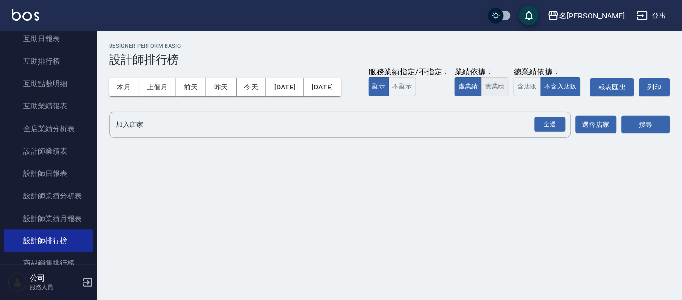
click at [481, 96] on button "實業績" at bounding box center [494, 86] width 27 height 19
click at [548, 132] on div "全選" at bounding box center [549, 124] width 31 height 15
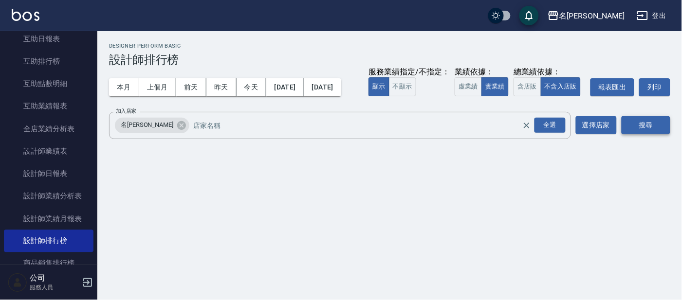
click at [641, 134] on button "搜尋" at bounding box center [645, 125] width 49 height 18
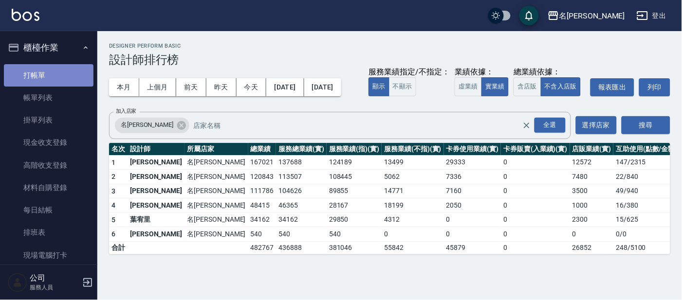
click at [54, 74] on link "打帳單" at bounding box center [49, 75] width 90 height 22
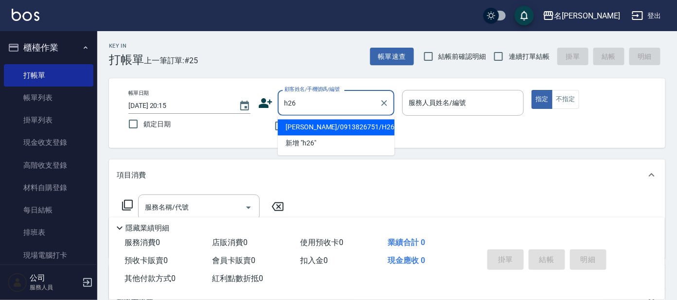
click at [318, 129] on li "[PERSON_NAME]/0913826751/H26" at bounding box center [336, 128] width 117 height 16
type input "[PERSON_NAME]/0913826751/H26"
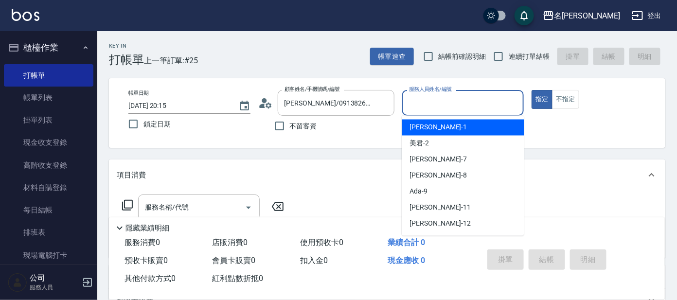
click at [473, 105] on input "服務人員姓名/編號" at bounding box center [463, 102] width 113 height 17
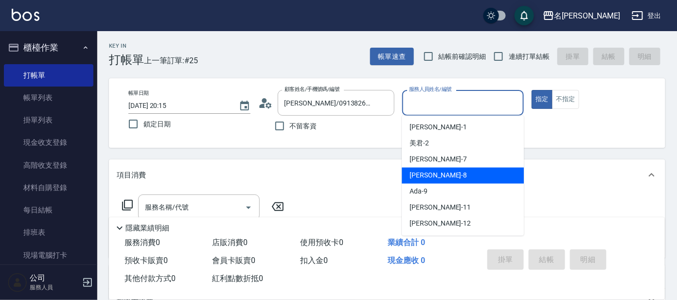
click at [482, 168] on div "[PERSON_NAME] -8" at bounding box center [463, 176] width 122 height 16
type input "[PERSON_NAME]-8"
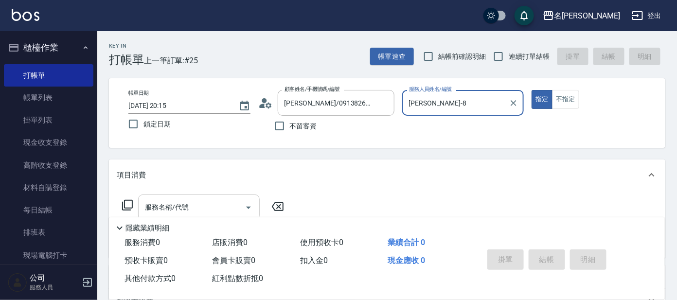
click at [204, 203] on input "服務名稱/代號" at bounding box center [192, 207] width 98 height 17
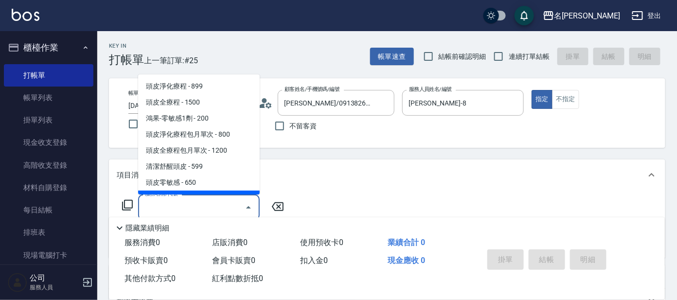
click at [123, 204] on icon at bounding box center [128, 205] width 12 height 12
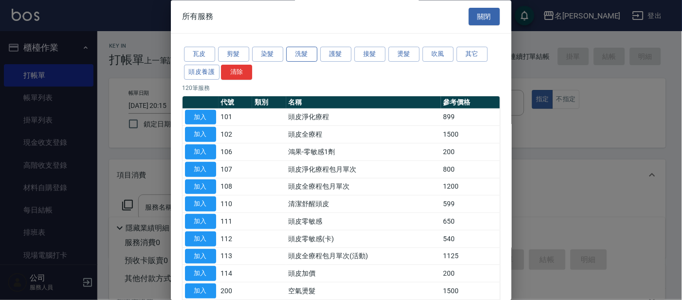
click at [304, 54] on button "洗髮" at bounding box center [301, 54] width 31 height 15
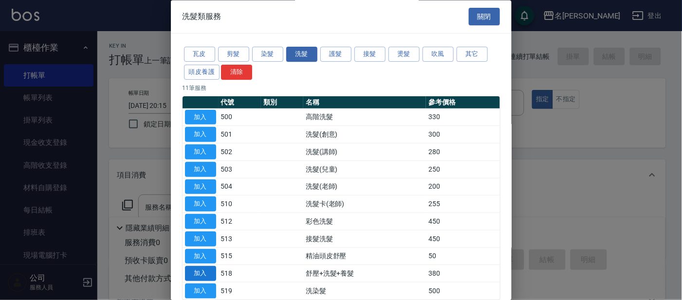
click at [208, 273] on button "加入" at bounding box center [200, 274] width 31 height 15
type input "舒壓+洗髮+養髮(518)"
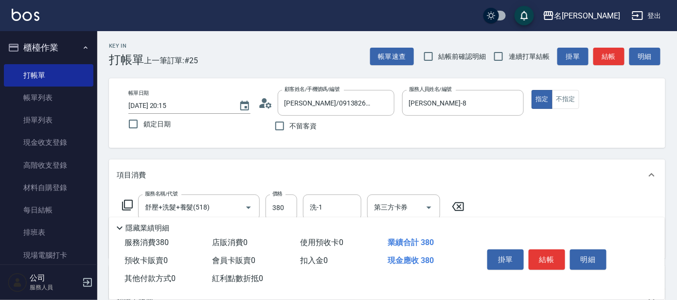
click at [126, 201] on icon at bounding box center [128, 205] width 12 height 12
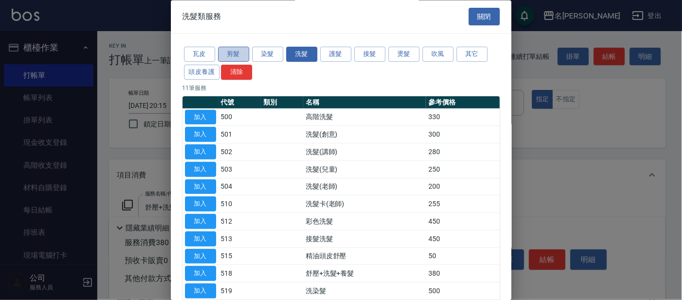
click at [232, 56] on button "剪髮" at bounding box center [233, 54] width 31 height 15
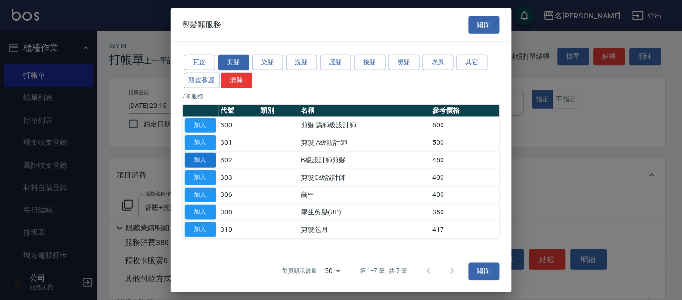
click at [198, 161] on button "加入" at bounding box center [200, 160] width 31 height 15
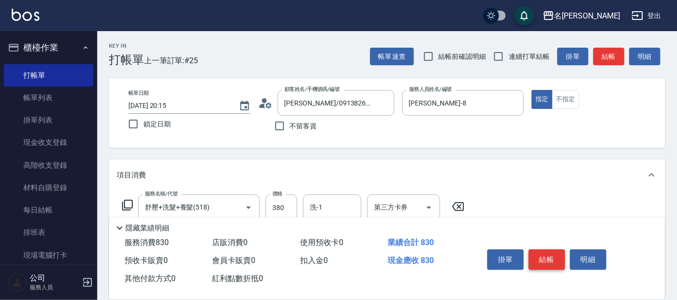
click at [546, 253] on button "結帳" at bounding box center [547, 260] width 36 height 20
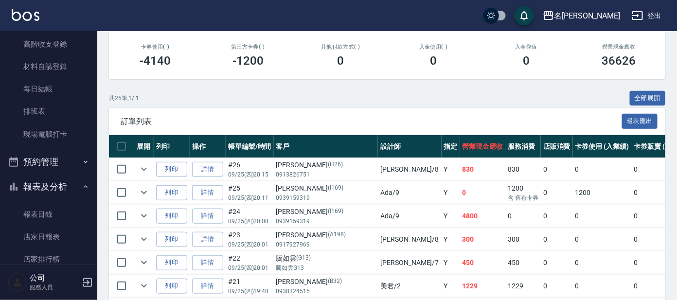
scroll to position [182, 0]
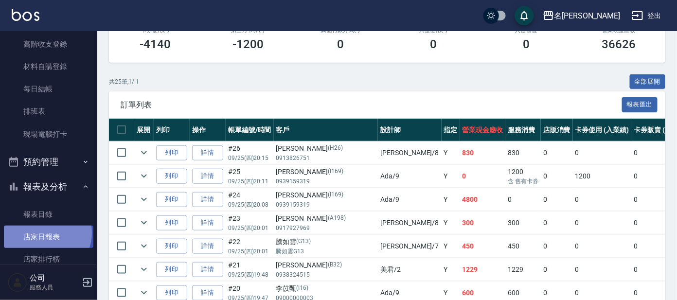
click at [45, 233] on link "店家日報表" at bounding box center [49, 237] width 90 height 22
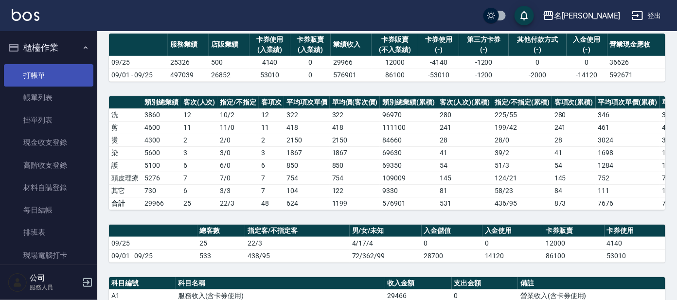
scroll to position [60, 0]
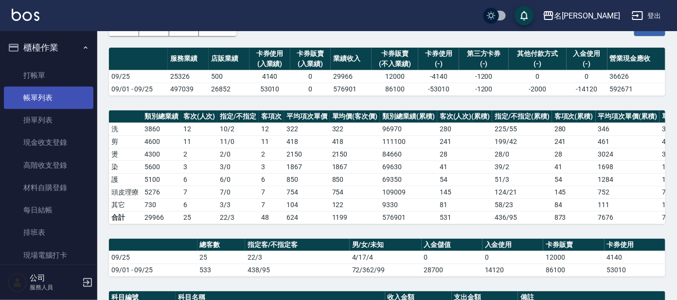
click at [67, 98] on link "帳單列表" at bounding box center [49, 98] width 90 height 22
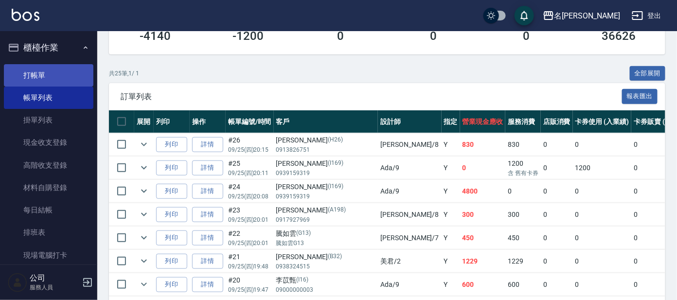
scroll to position [182, 0]
